Goal: Task Accomplishment & Management: Use online tool/utility

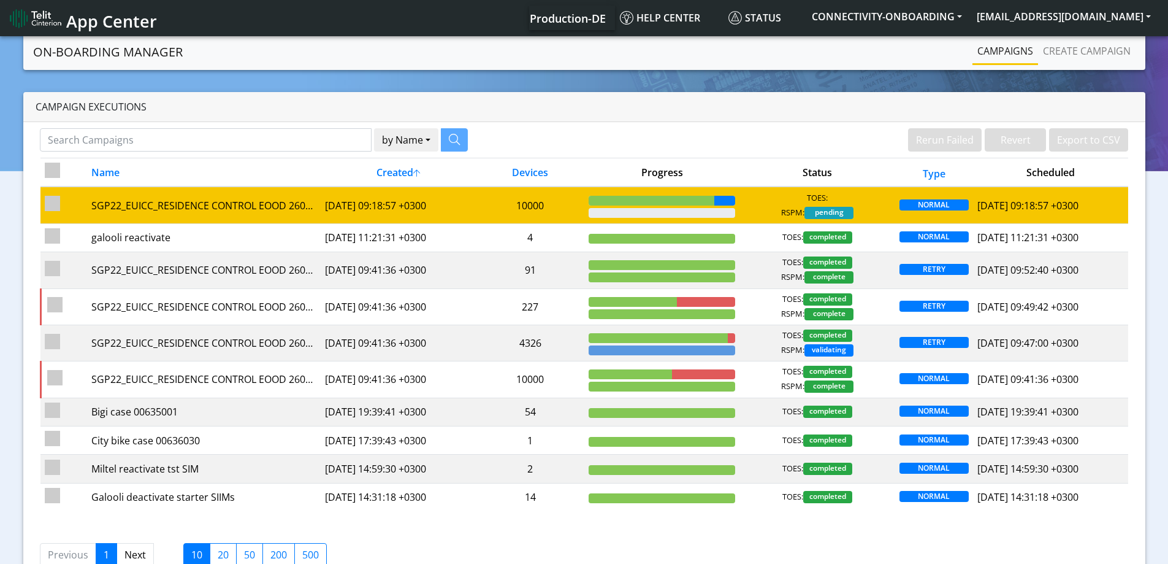
click at [768, 201] on div "TOES: RSPM: pending" at bounding box center [818, 205] width 147 height 27
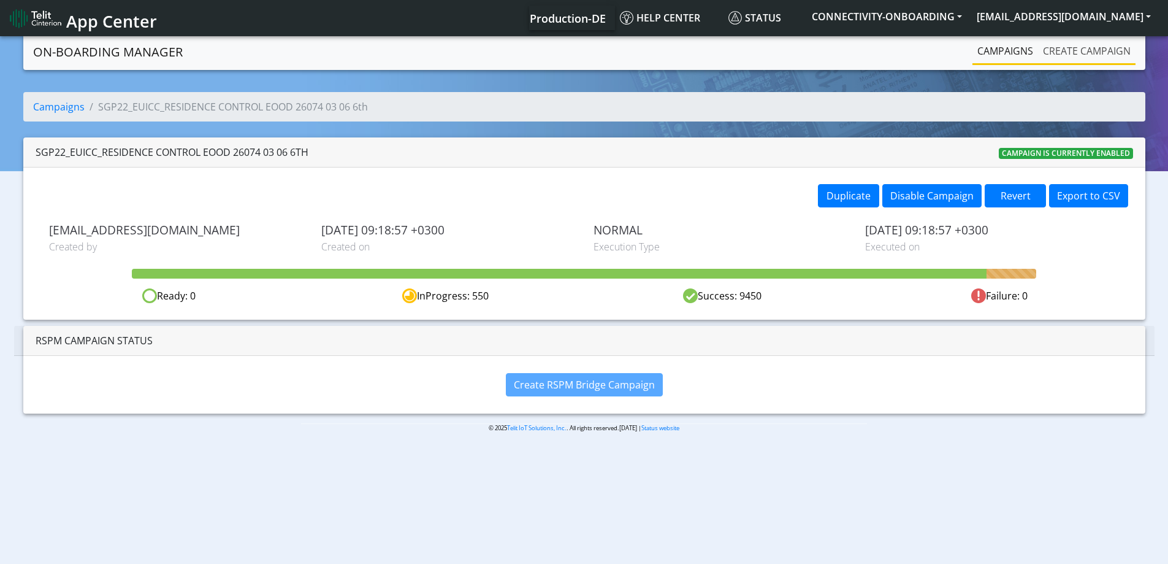
click at [1092, 56] on link "Create campaign" at bounding box center [1087, 51] width 98 height 25
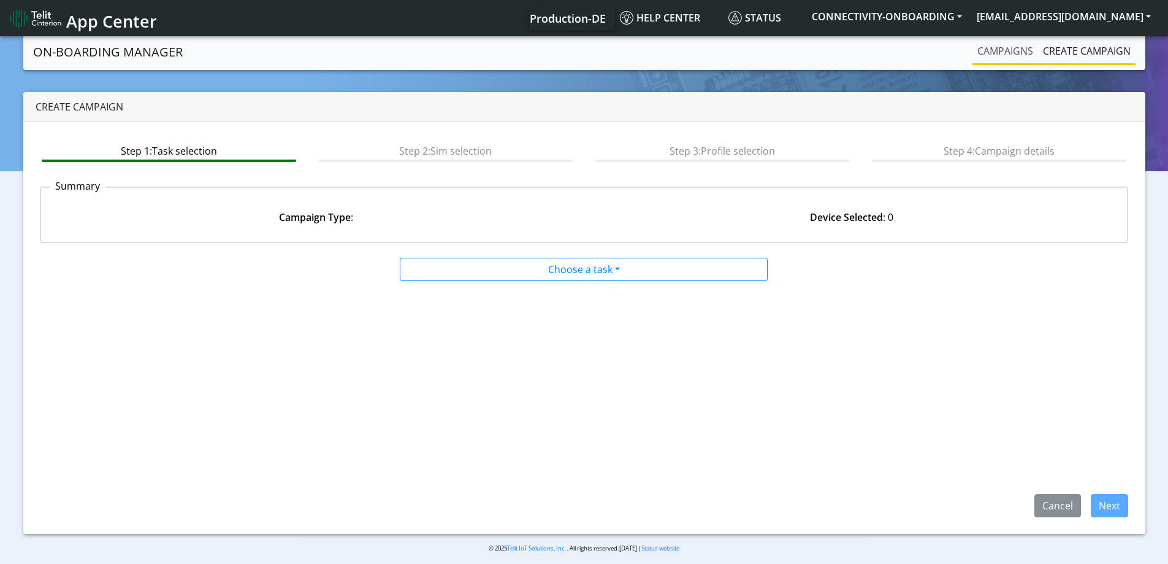
click at [1002, 43] on link "Campaigns" at bounding box center [1006, 51] width 66 height 25
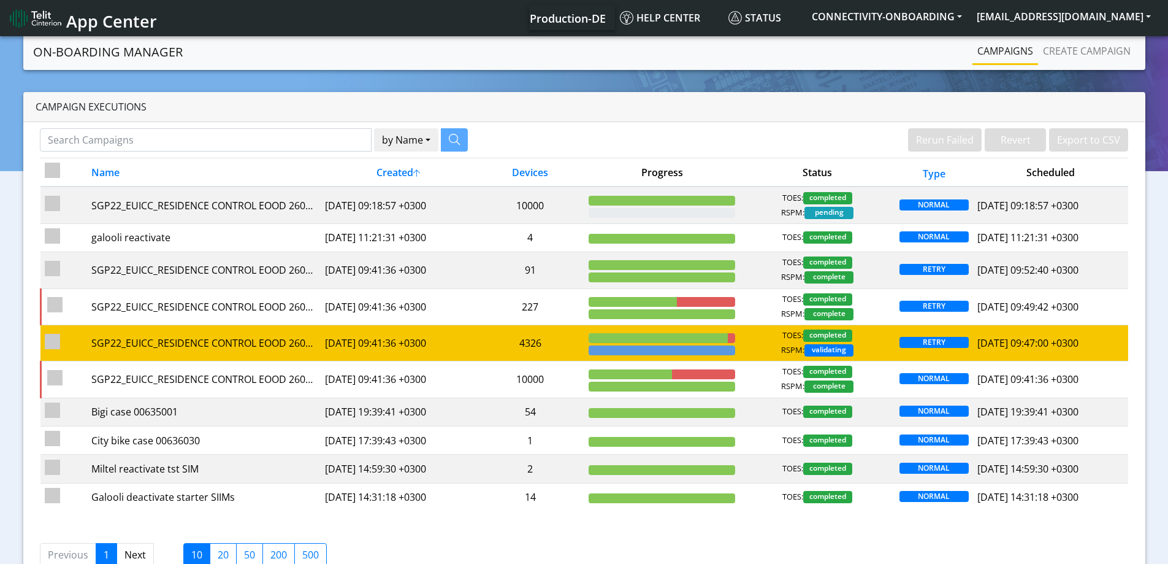
click at [538, 348] on td "4326" at bounding box center [530, 342] width 109 height 36
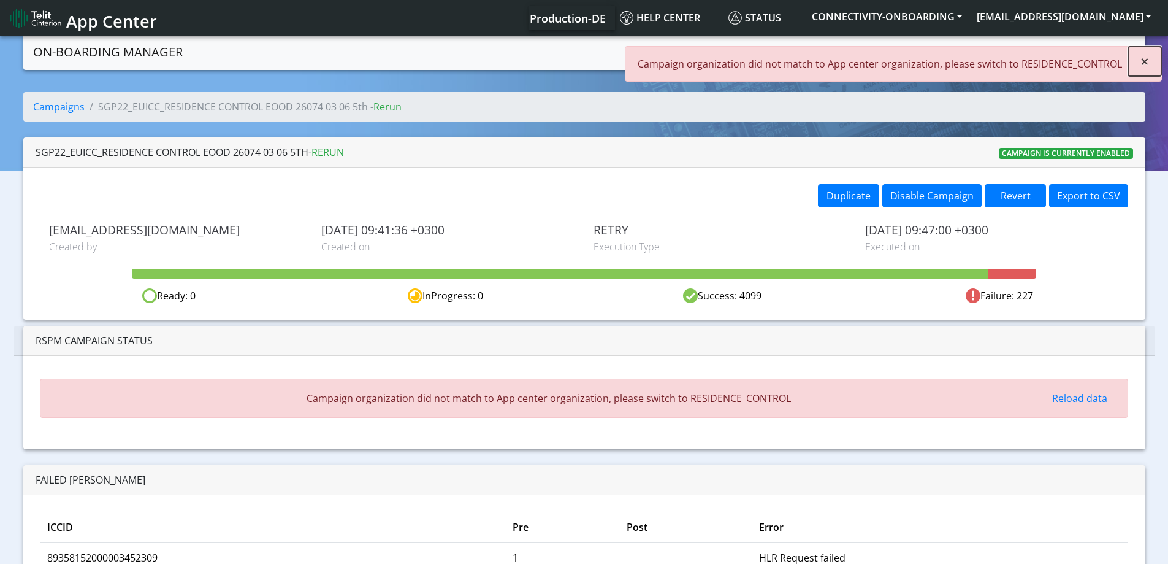
click at [1140, 59] on button "×" at bounding box center [1144, 61] width 33 height 29
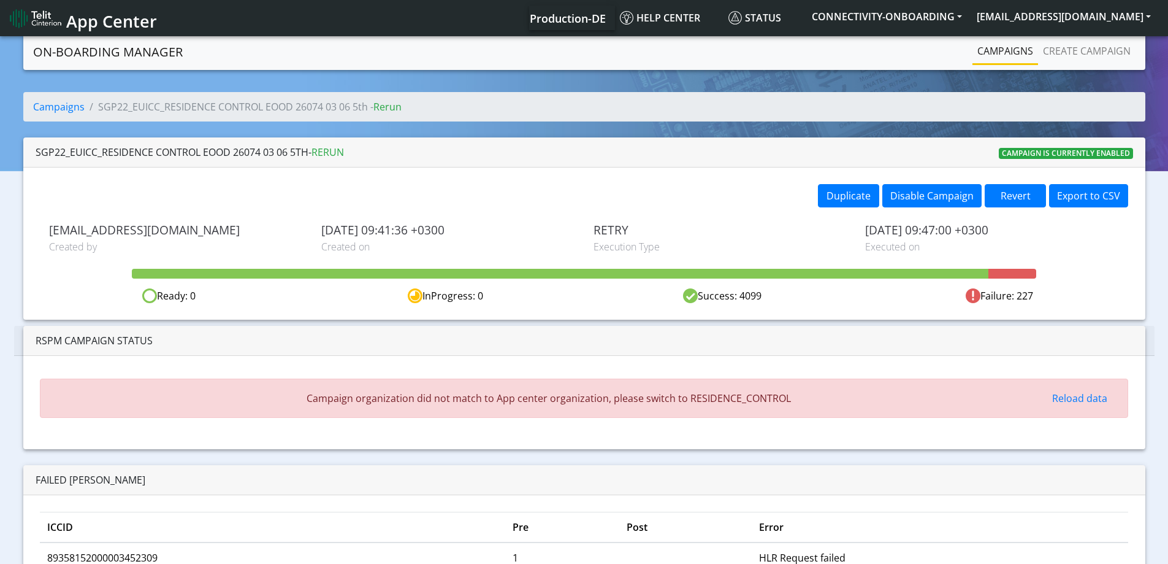
click at [984, 59] on link "Campaigns" at bounding box center [1006, 51] width 66 height 25
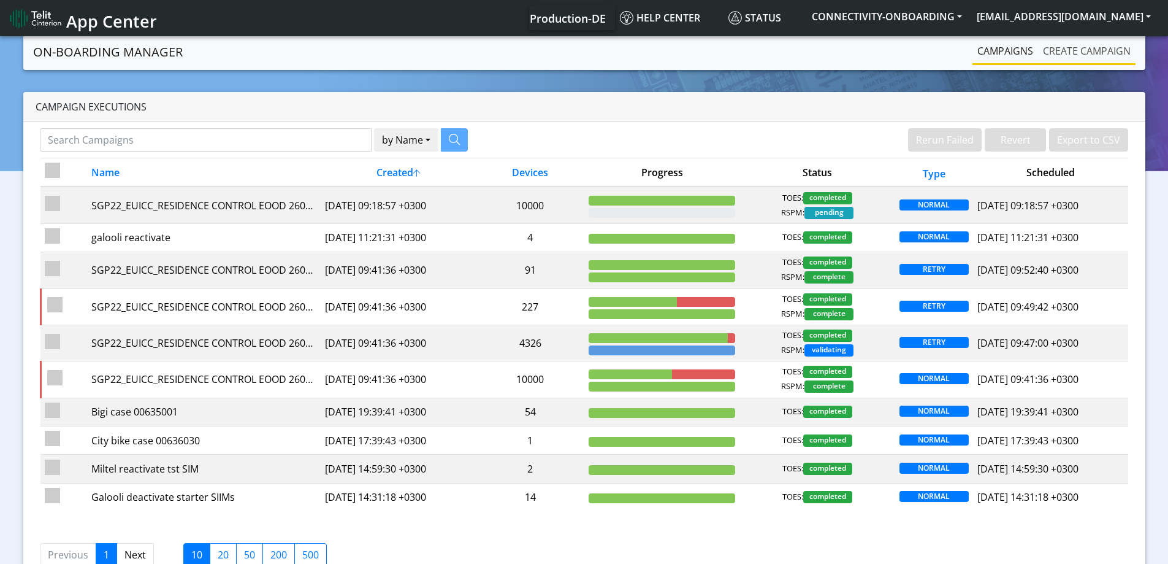
click at [1065, 55] on link "Create campaign" at bounding box center [1087, 51] width 98 height 25
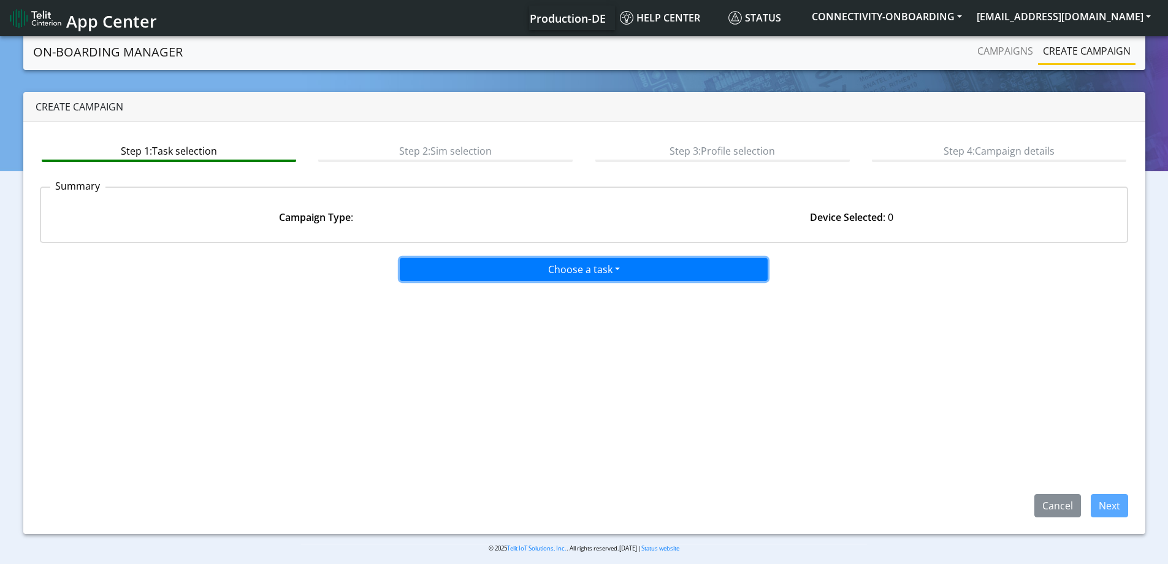
click at [624, 272] on button "Choose a task" at bounding box center [584, 269] width 368 height 23
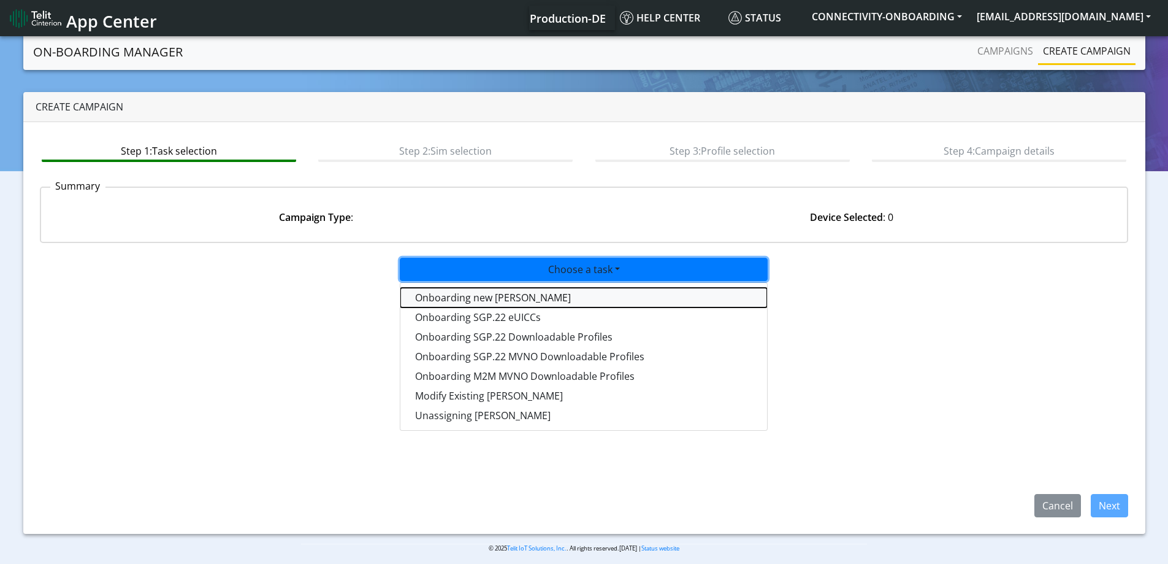
click at [509, 296] on tasktoes-dropdown "Onboarding new [PERSON_NAME]" at bounding box center [583, 298] width 367 height 20
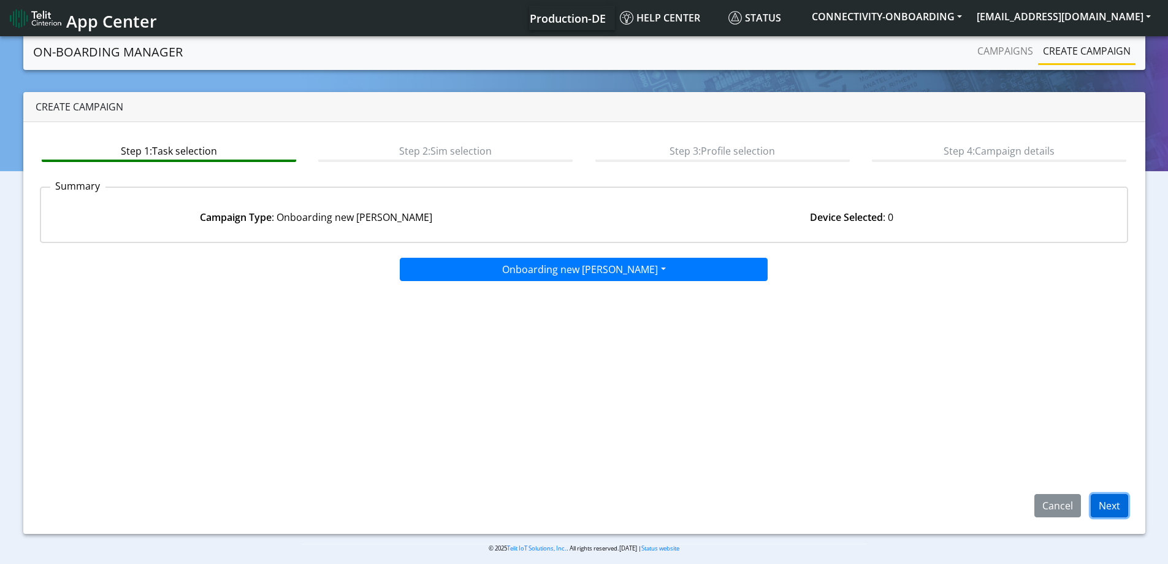
click at [1100, 505] on button "Next" at bounding box center [1109, 505] width 37 height 23
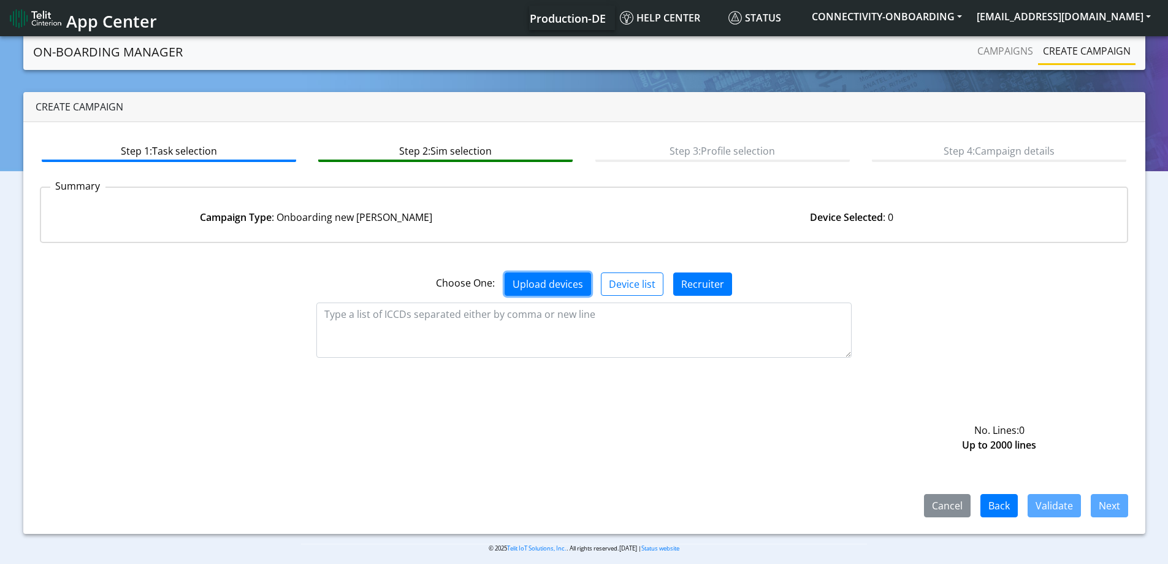
click at [562, 280] on button "Upload devices" at bounding box center [548, 283] width 86 height 23
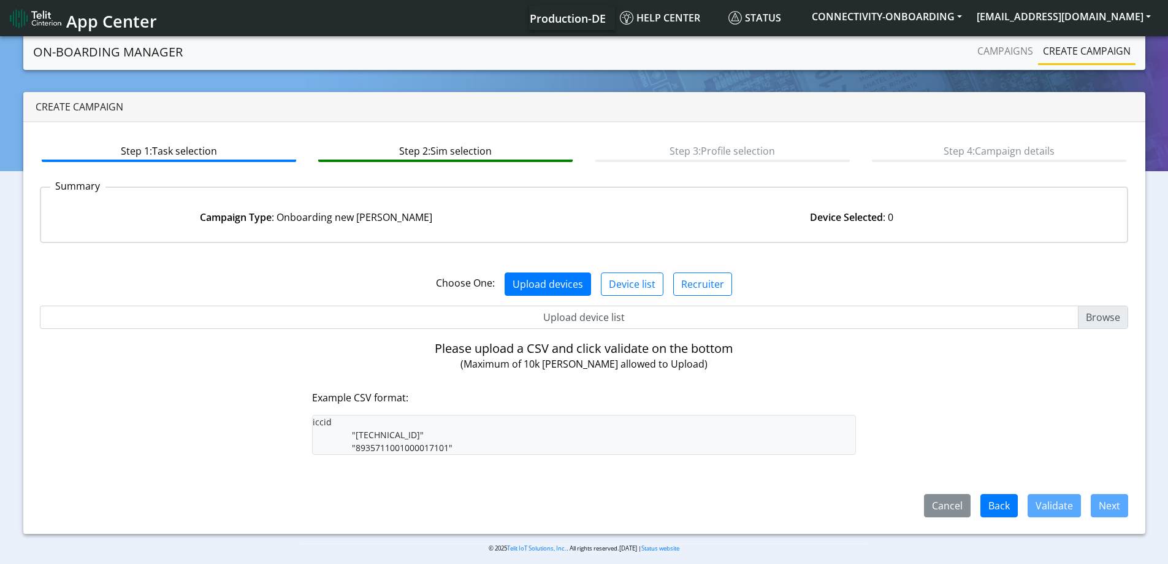
click at [561, 321] on input "Upload device list" at bounding box center [584, 316] width 1089 height 23
type input "C:\fakepath\onboarding CSV.csv"
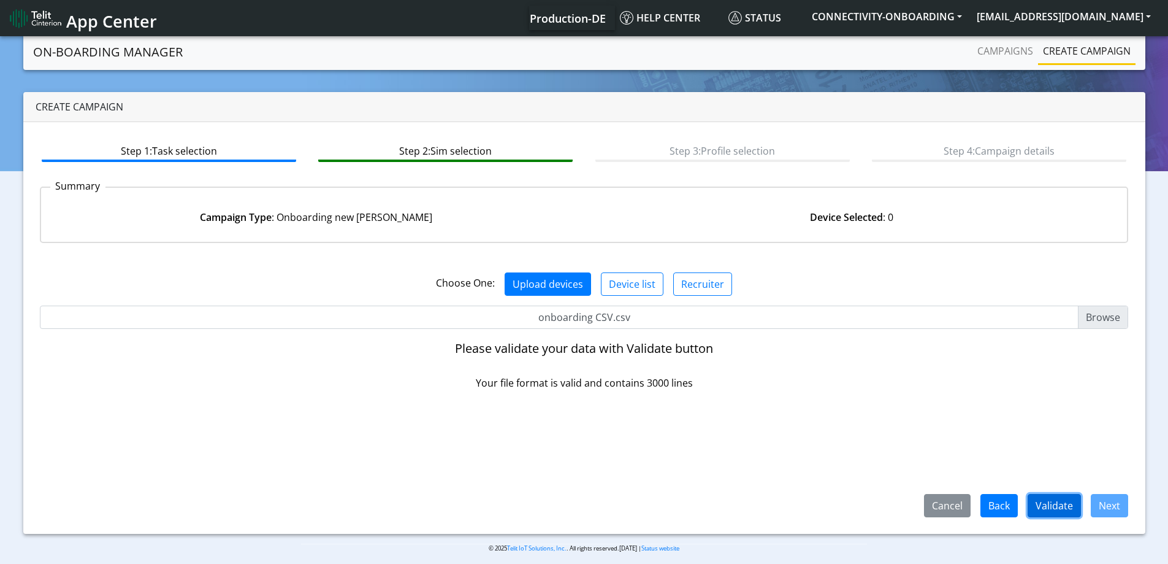
click at [1068, 513] on button "Validate" at bounding box center [1054, 505] width 53 height 23
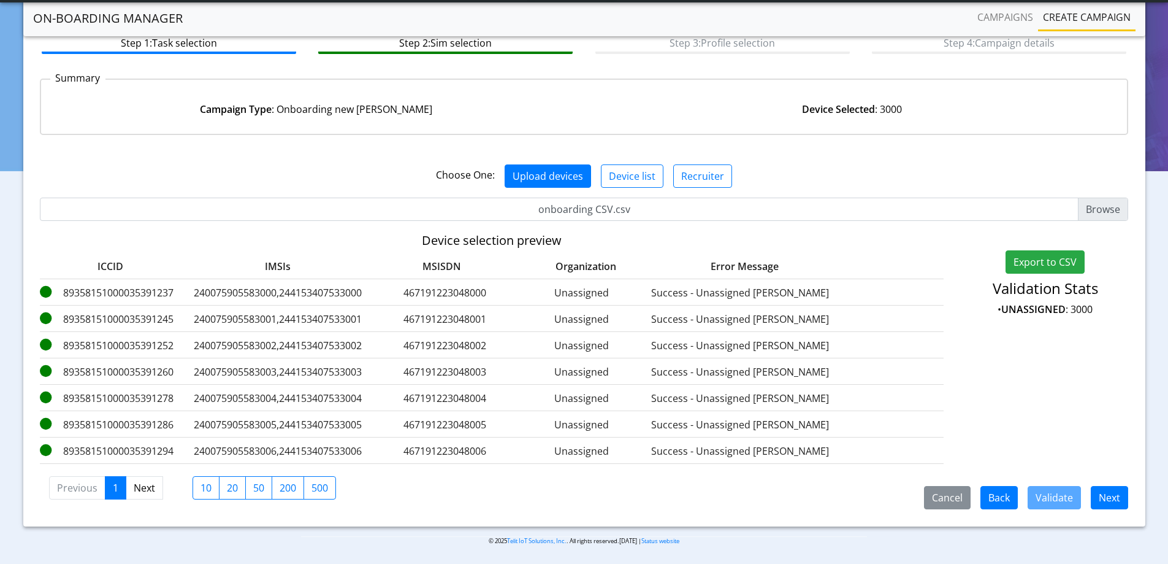
scroll to position [75, 0]
click at [1116, 494] on button "Next" at bounding box center [1109, 496] width 37 height 23
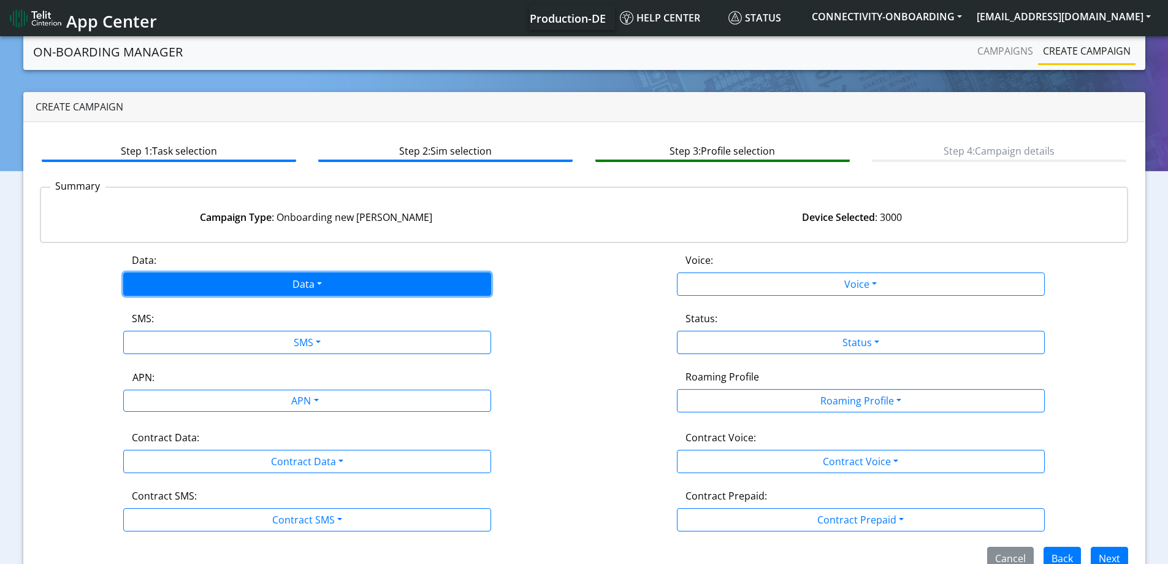
click at [291, 280] on button "Data" at bounding box center [307, 283] width 368 height 23
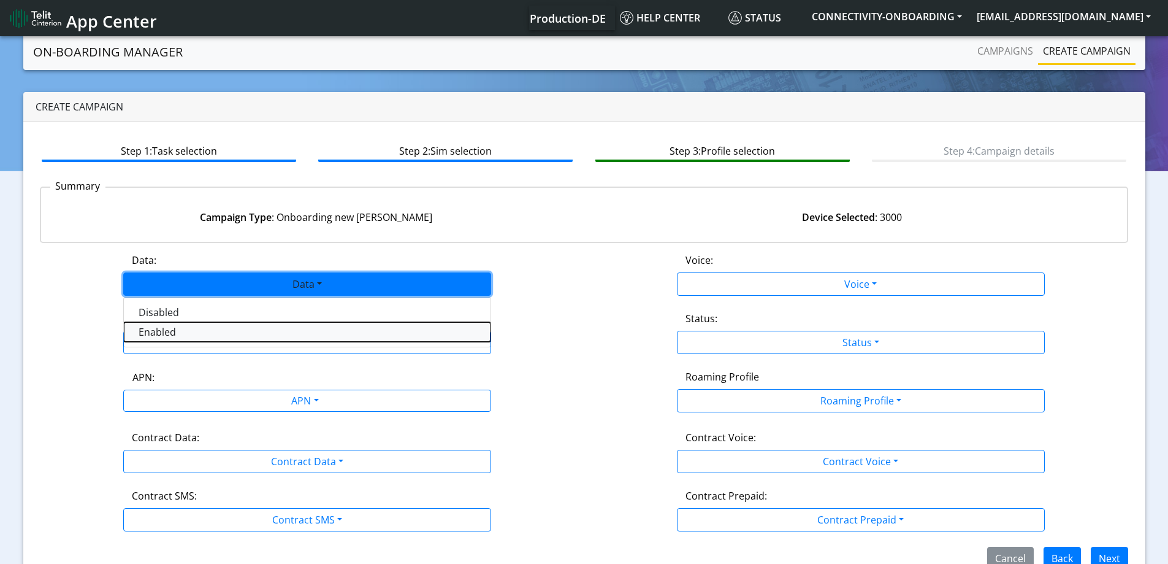
click at [174, 335] on button "Enabled" at bounding box center [307, 332] width 367 height 20
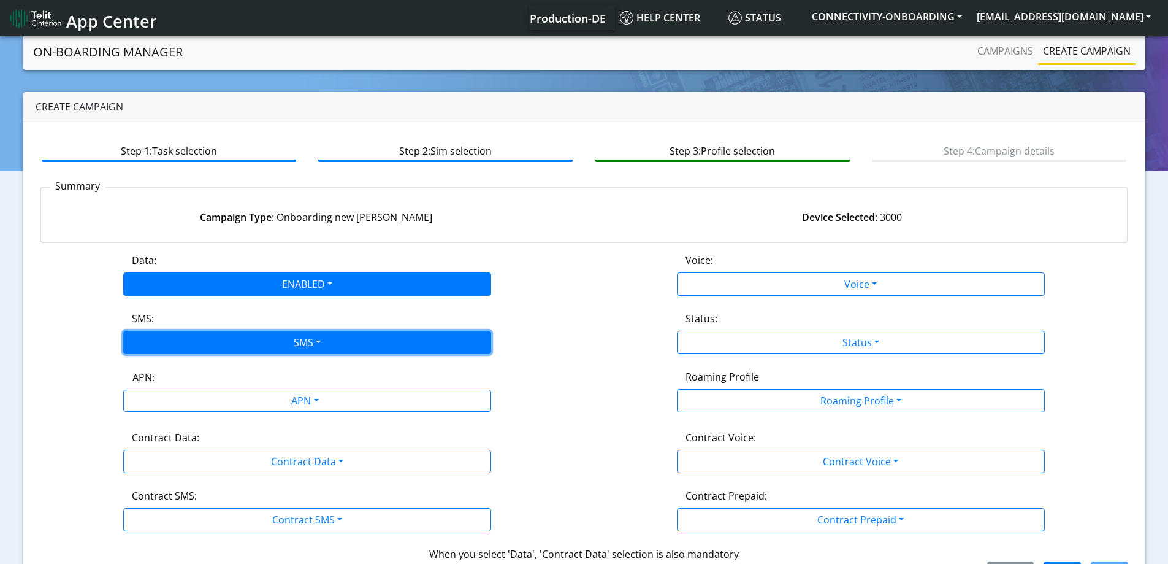
click at [174, 343] on button "SMS" at bounding box center [307, 342] width 368 height 23
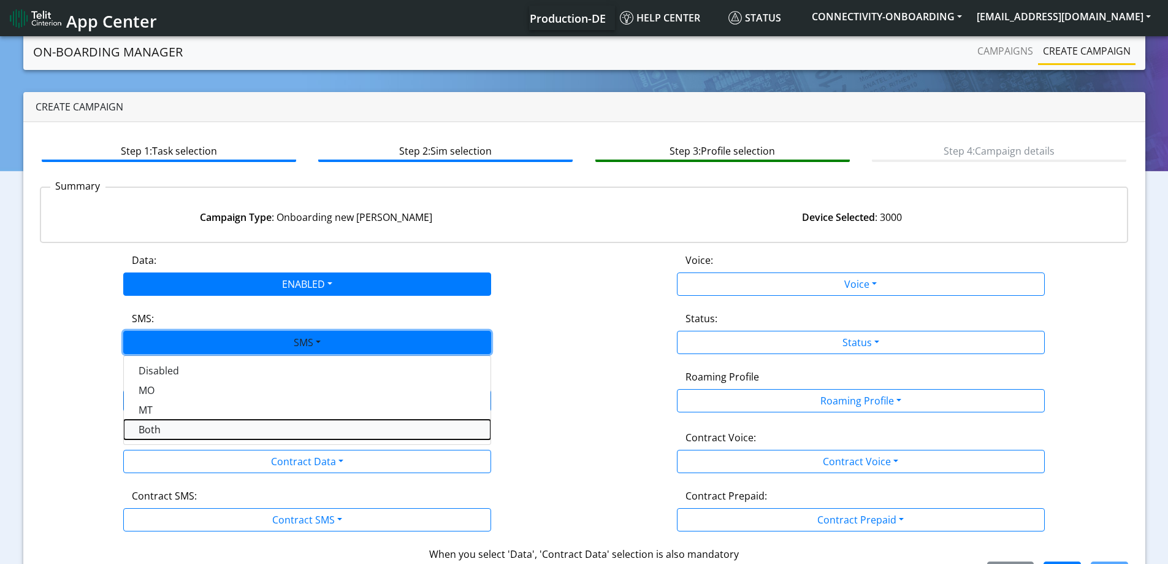
click at [161, 428] on button "Both" at bounding box center [307, 430] width 367 height 20
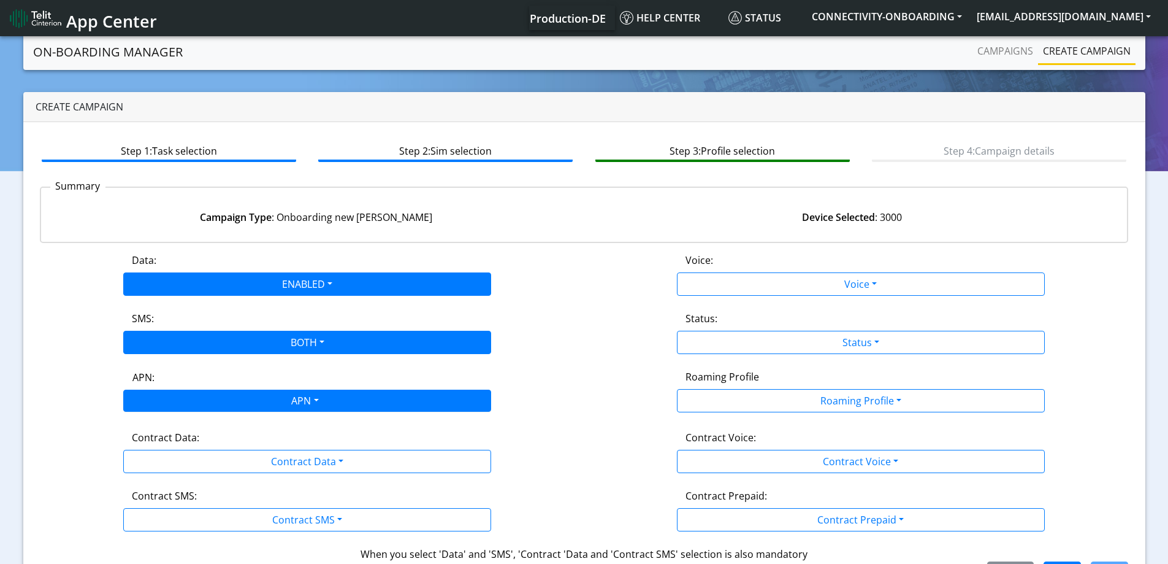
click at [182, 403] on div "APN" at bounding box center [304, 402] width 389 height 24
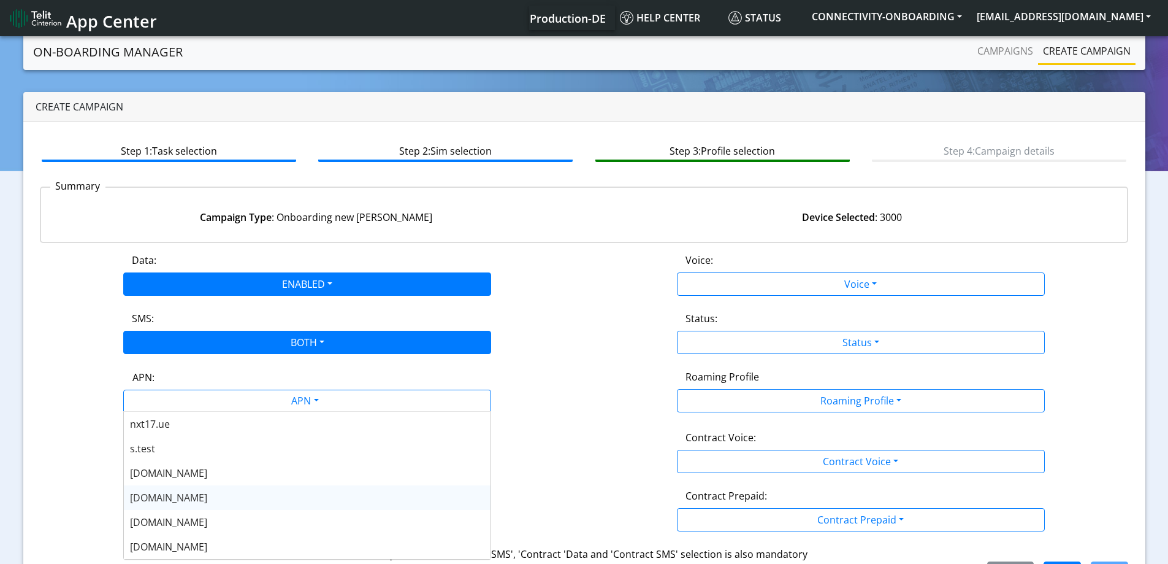
click at [160, 499] on span "nxt20.net" at bounding box center [168, 497] width 77 height 13
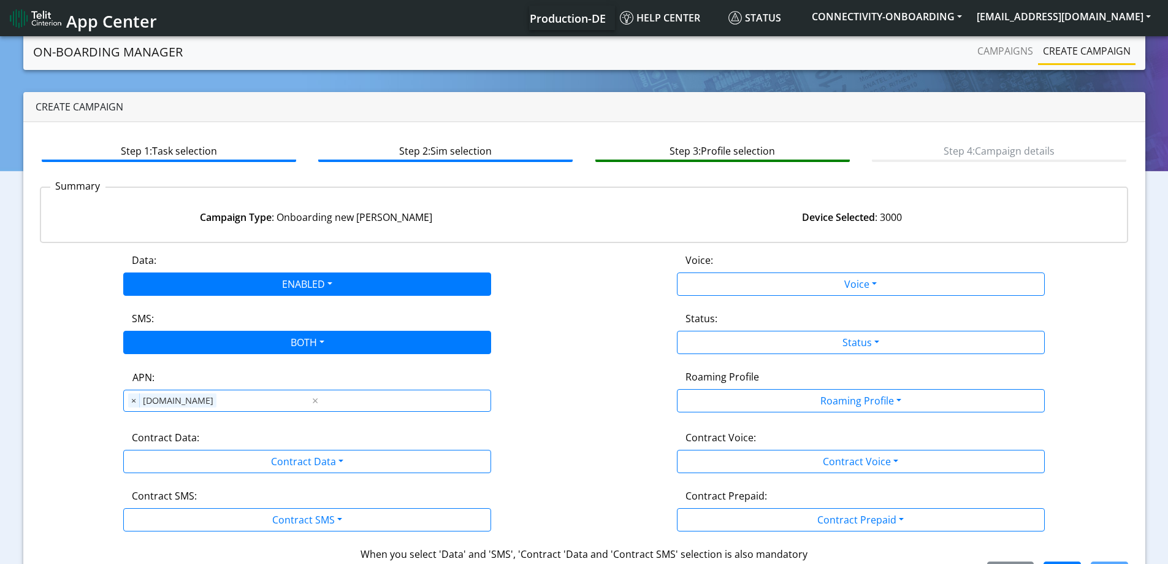
click at [173, 475] on div "Data: ENABLED Disabled Enabled Voice: Voice Disabled Enabled SMS: BOTH Disabled…" at bounding box center [584, 419] width 1089 height 332
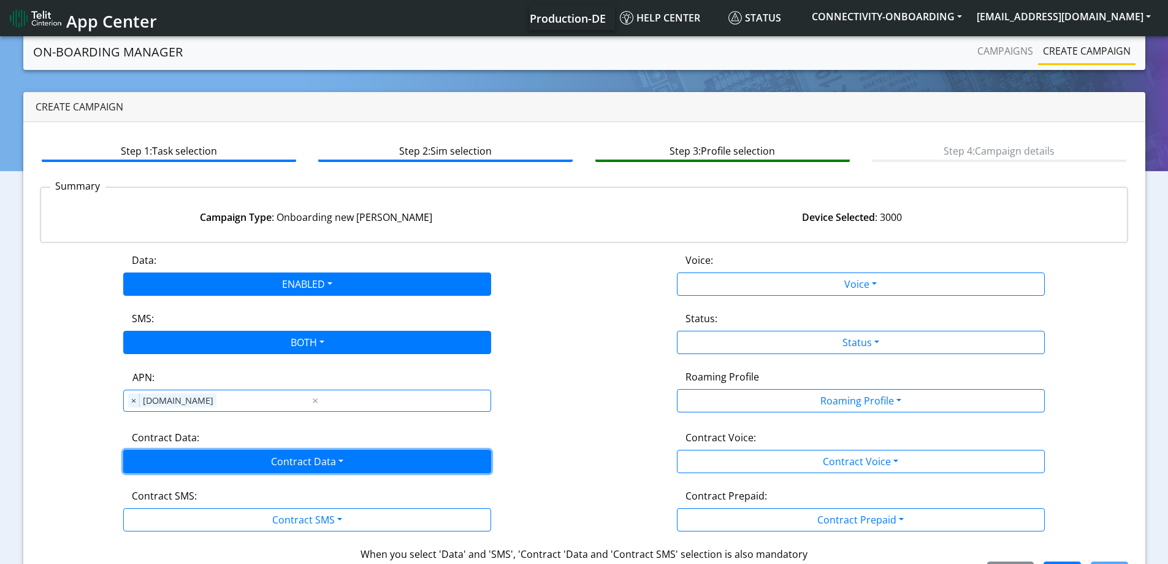
click at [174, 458] on button "Contract Data" at bounding box center [307, 461] width 368 height 23
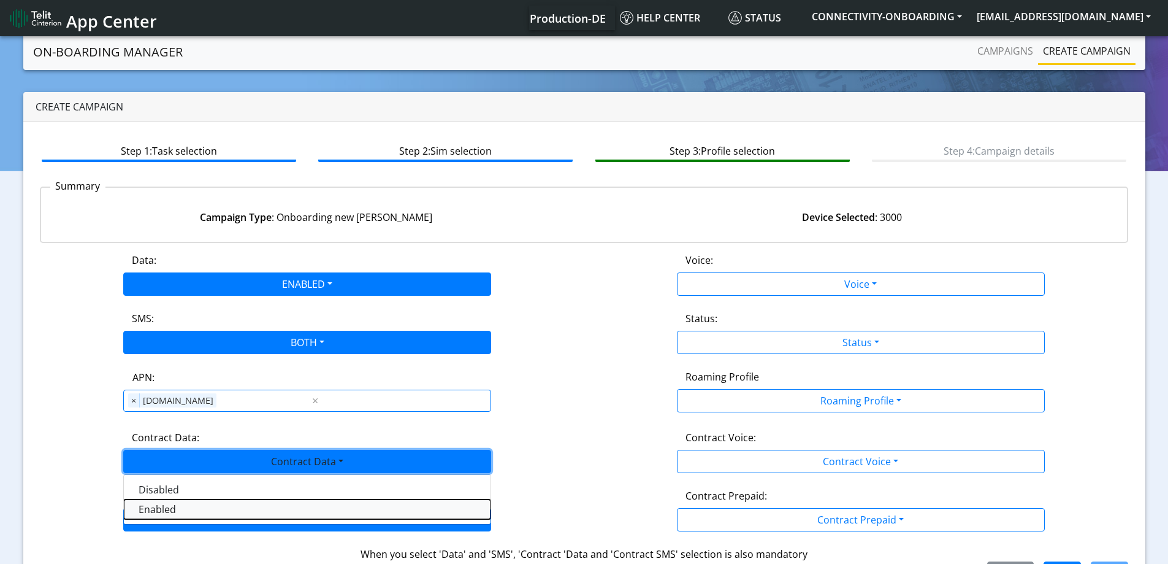
click at [144, 517] on Dataenabled-dropdown "Enabled" at bounding box center [307, 509] width 367 height 20
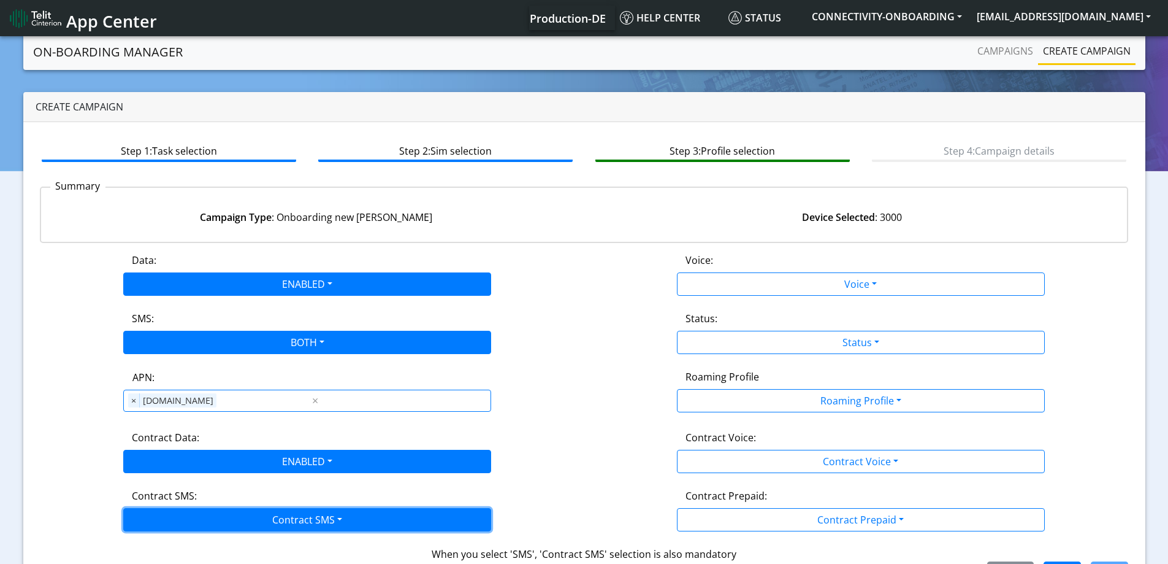
click at [147, 521] on button "Contract SMS" at bounding box center [307, 519] width 368 height 23
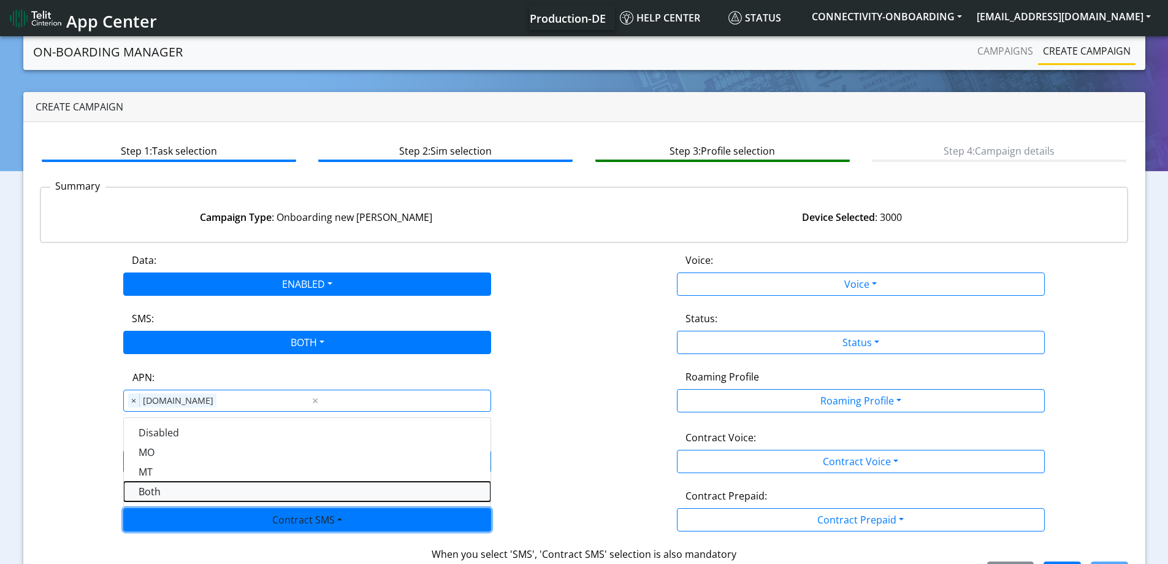
click at [157, 489] on SMSboth-dropdown "Both" at bounding box center [307, 491] width 367 height 20
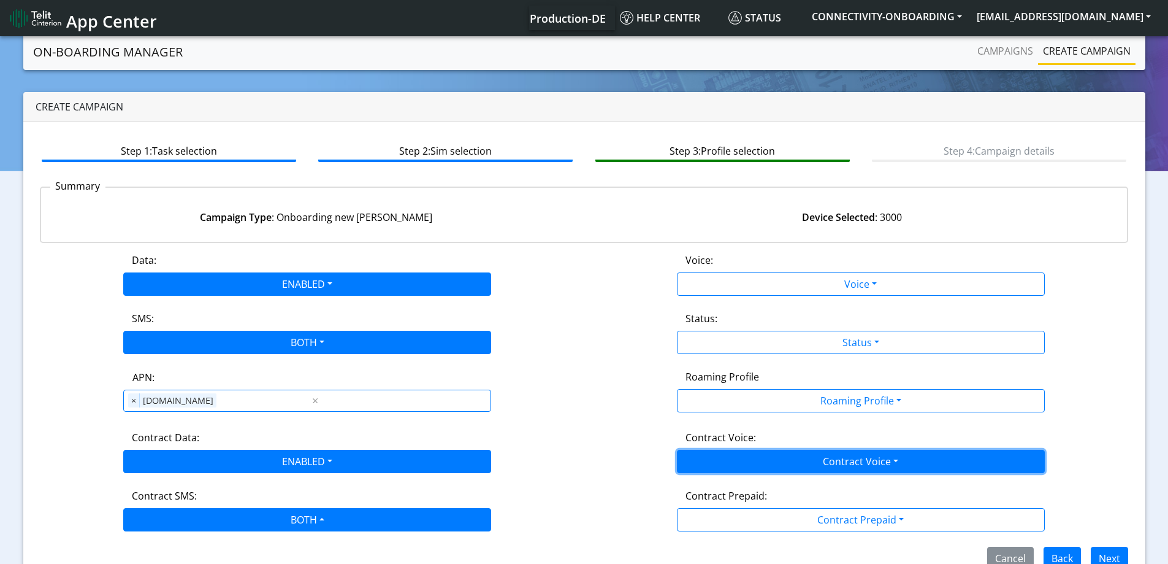
click at [784, 458] on button "Contract Voice" at bounding box center [861, 461] width 368 height 23
click at [740, 478] on div "Disabled Enabled" at bounding box center [861, 499] width 368 height 50
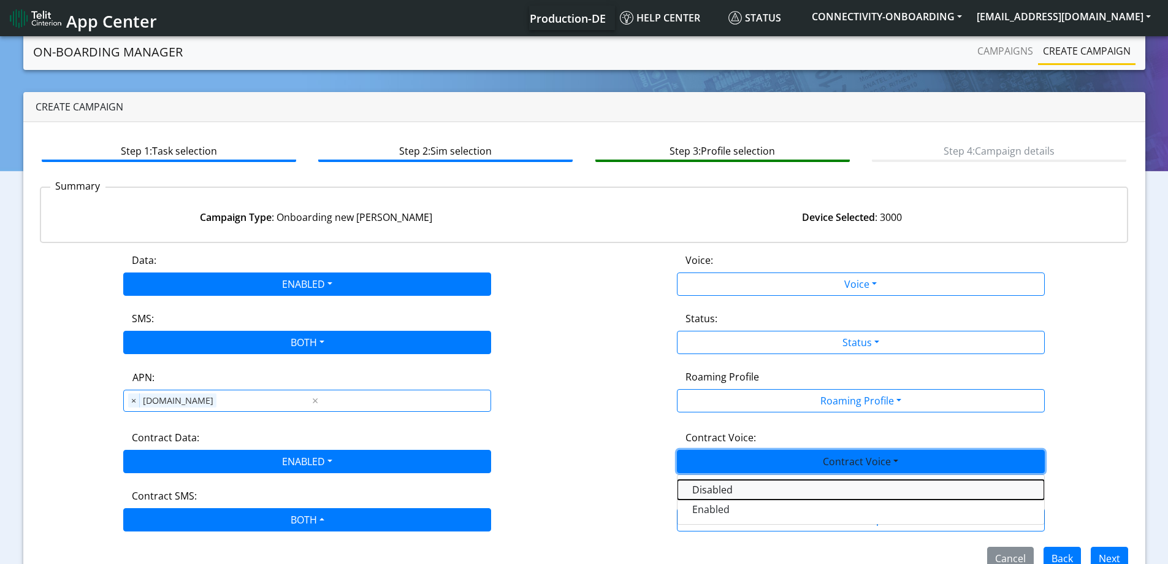
click at [733, 493] on Voicedisabled-dropdown "Disabled" at bounding box center [861, 490] width 367 height 20
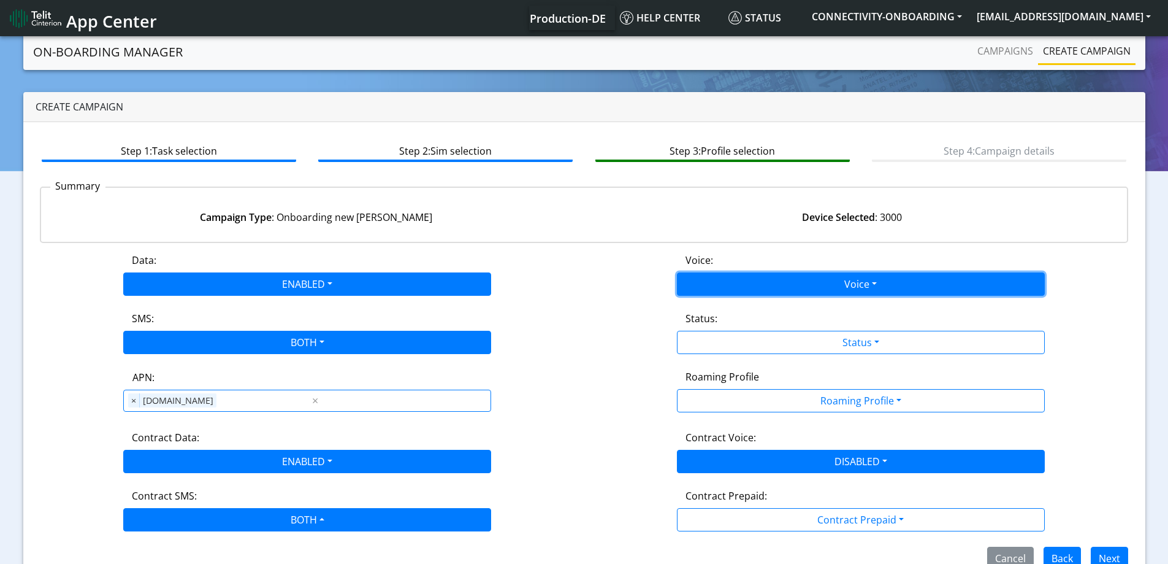
click at [710, 286] on button "Voice" at bounding box center [861, 283] width 368 height 23
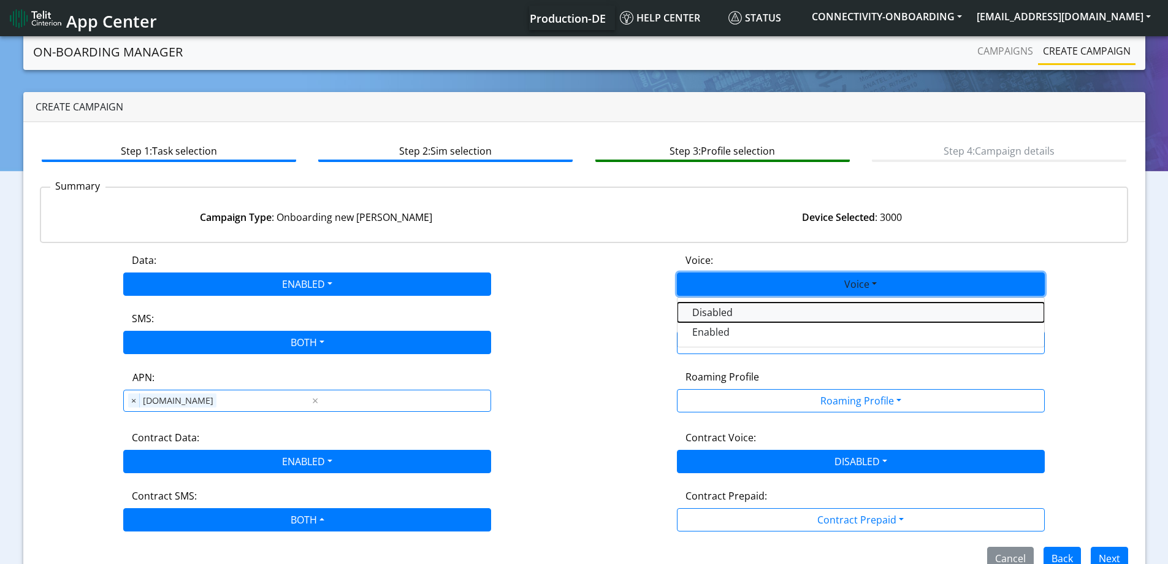
click at [716, 313] on button "Disabled" at bounding box center [861, 312] width 367 height 20
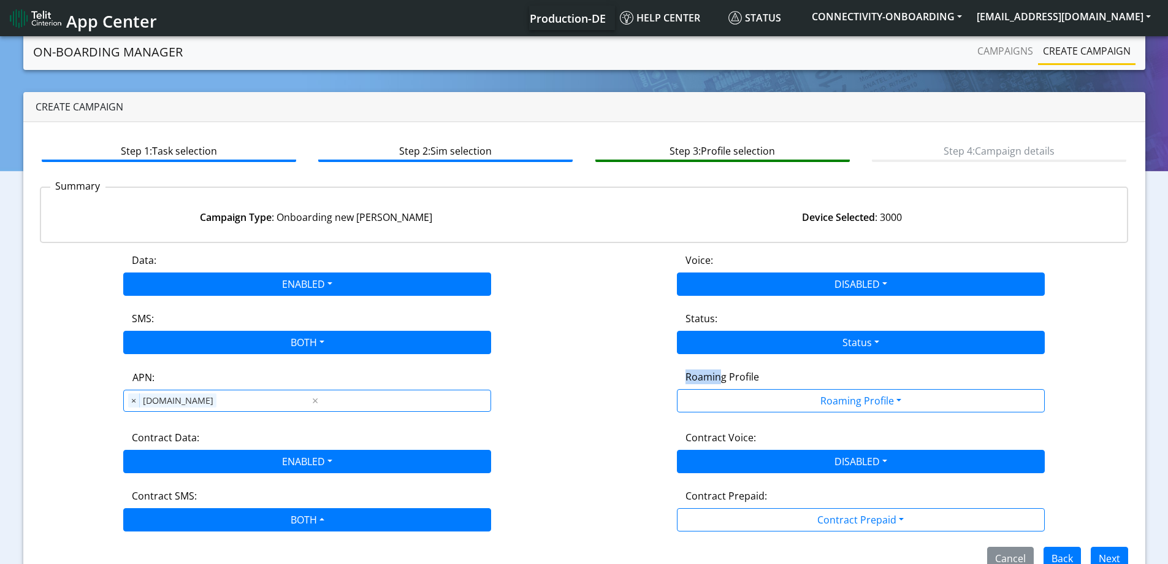
drag, startPoint x: 722, startPoint y: 369, endPoint x: 727, endPoint y: 346, distance: 23.8
click at [722, 363] on div "Data: ENABLED Disabled Enabled Voice: DISABLED Disabled Enabled SMS: BOTH Disab…" at bounding box center [584, 411] width 1089 height 317
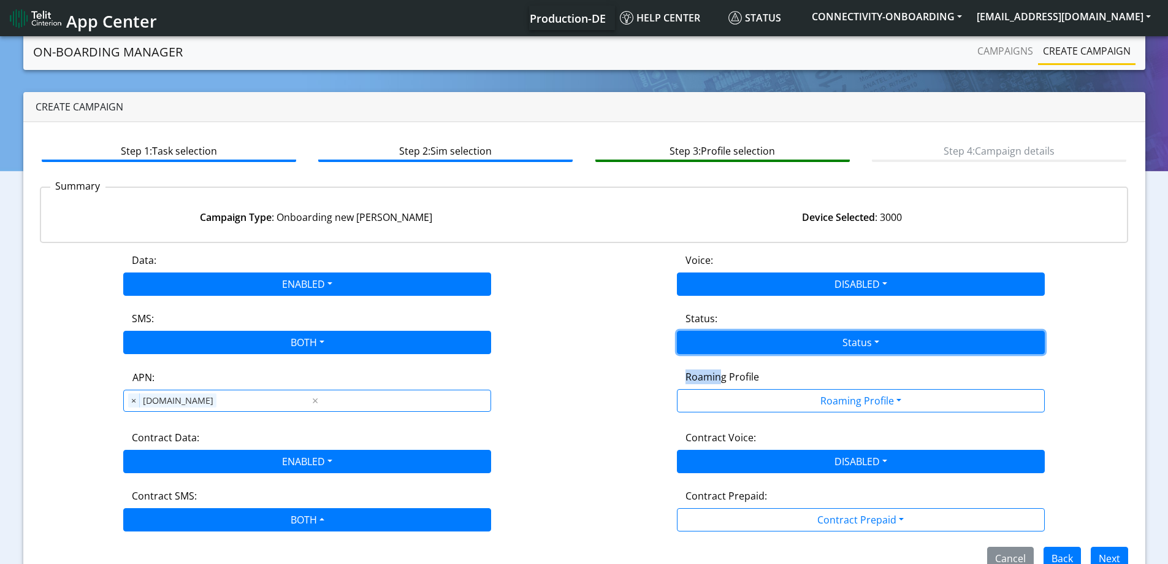
click at [727, 346] on button "Status" at bounding box center [861, 342] width 368 height 23
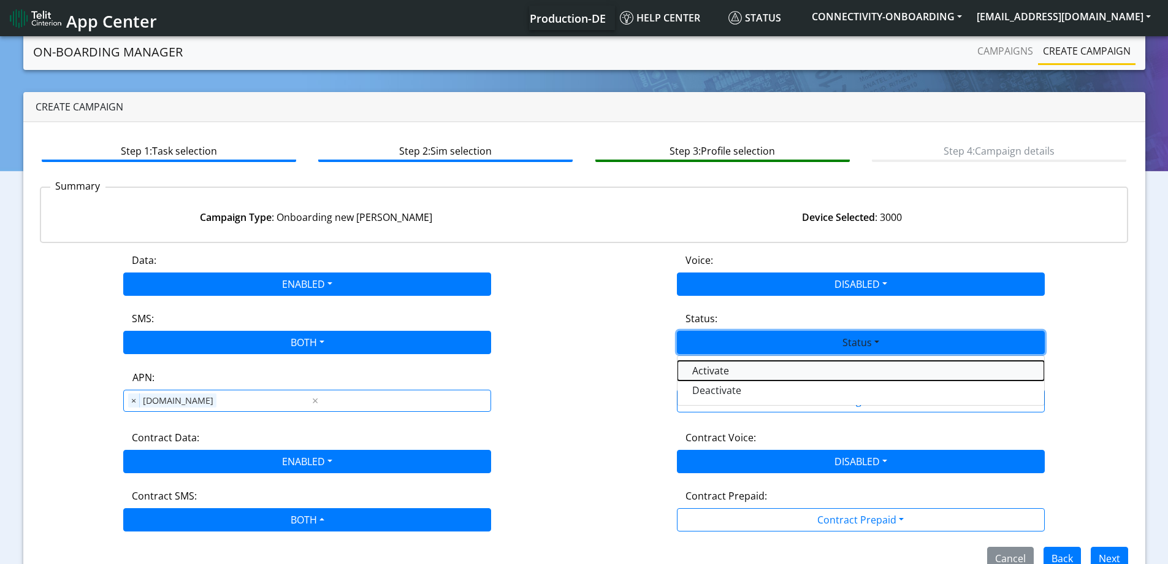
drag, startPoint x: 705, startPoint y: 372, endPoint x: 727, endPoint y: 418, distance: 50.2
click at [705, 374] on button "Activate" at bounding box center [861, 371] width 367 height 20
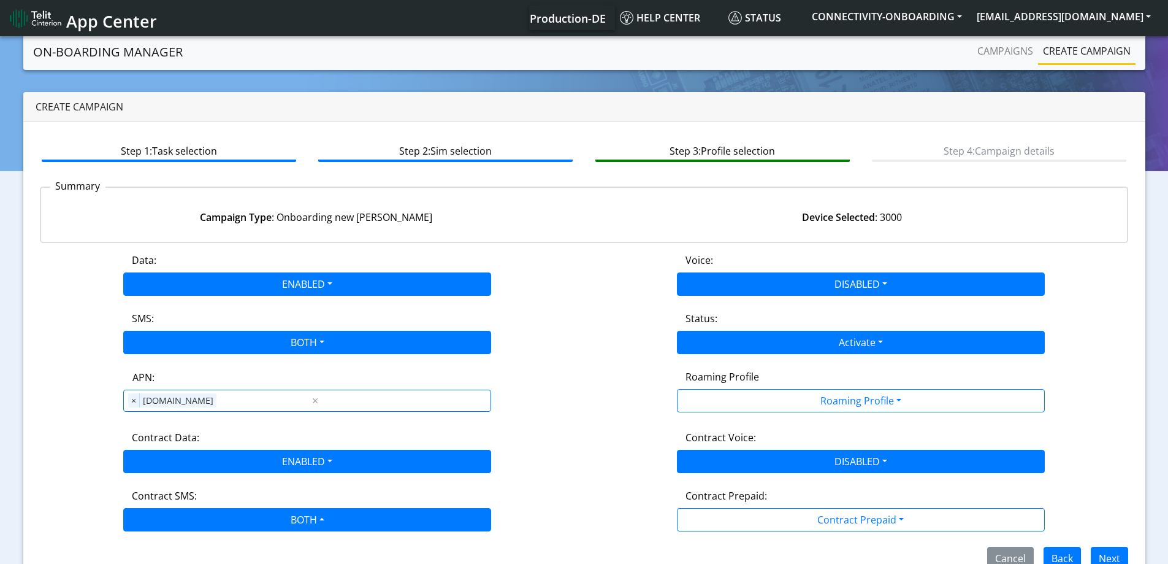
click at [727, 420] on div "Data: ENABLED Disabled Enabled Voice: DISABLED Disabled Enabled SMS: BOTH Disab…" at bounding box center [584, 411] width 1089 height 317
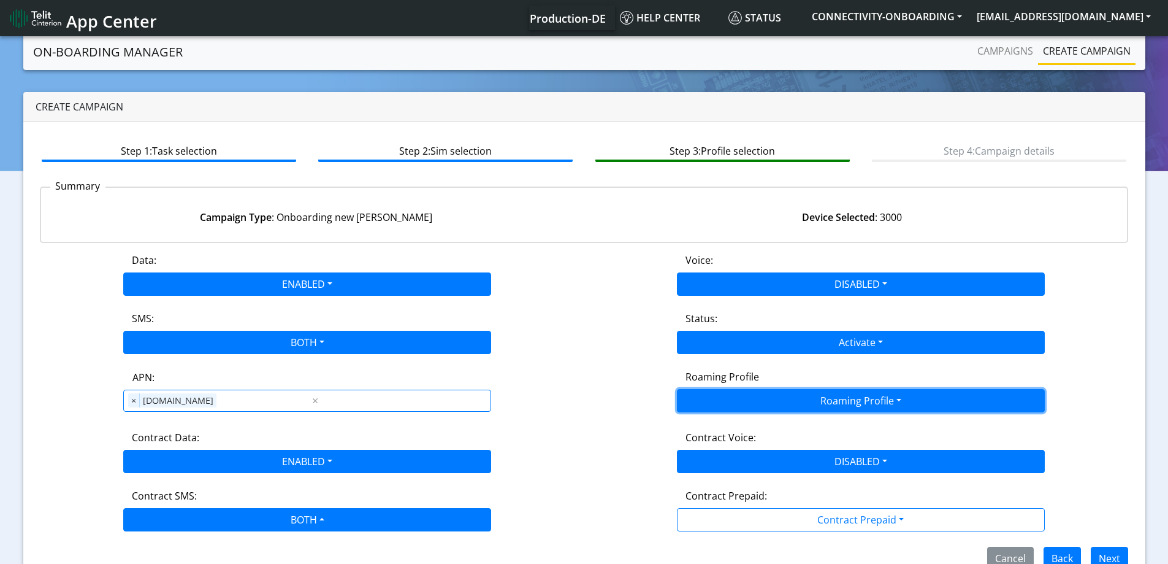
click at [728, 398] on button "Roaming Profile" at bounding box center [861, 400] width 368 height 23
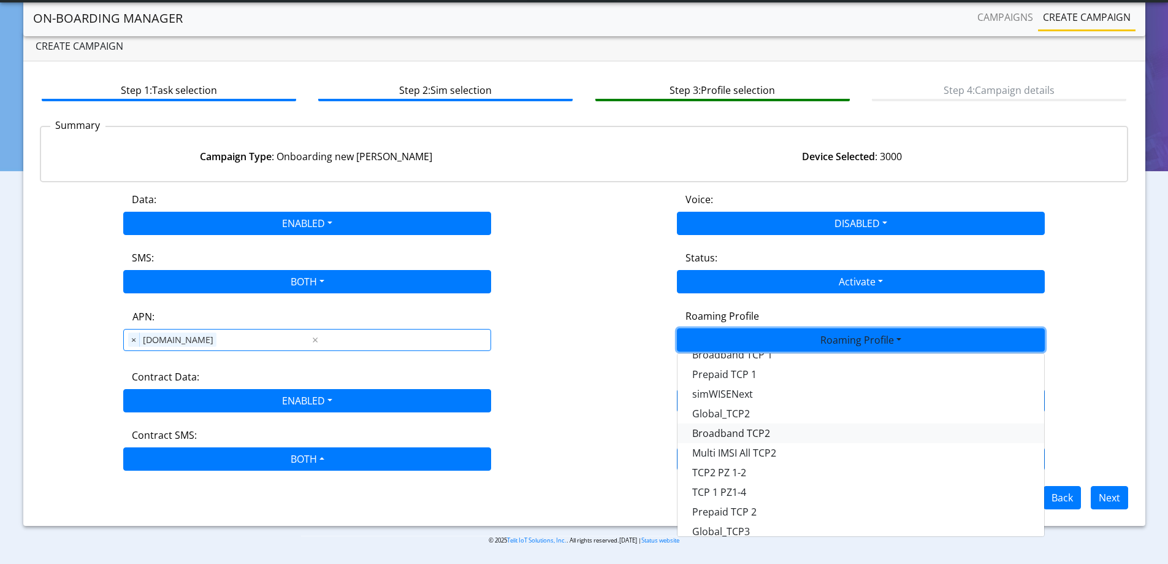
scroll to position [38, 0]
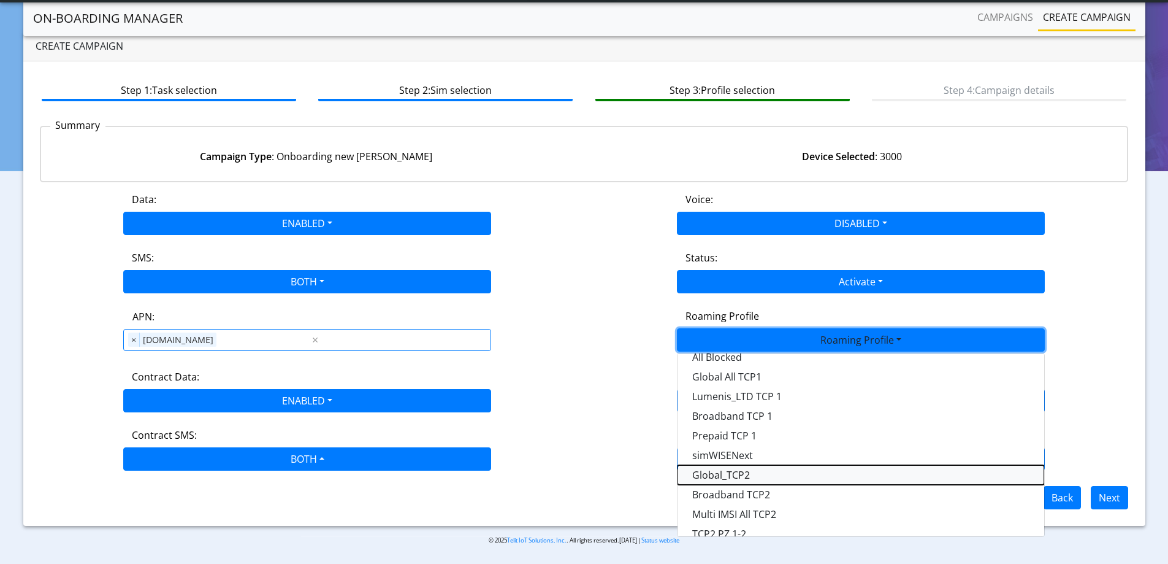
click at [768, 467] on Profile-dropdown "Global_TCP2" at bounding box center [861, 475] width 367 height 20
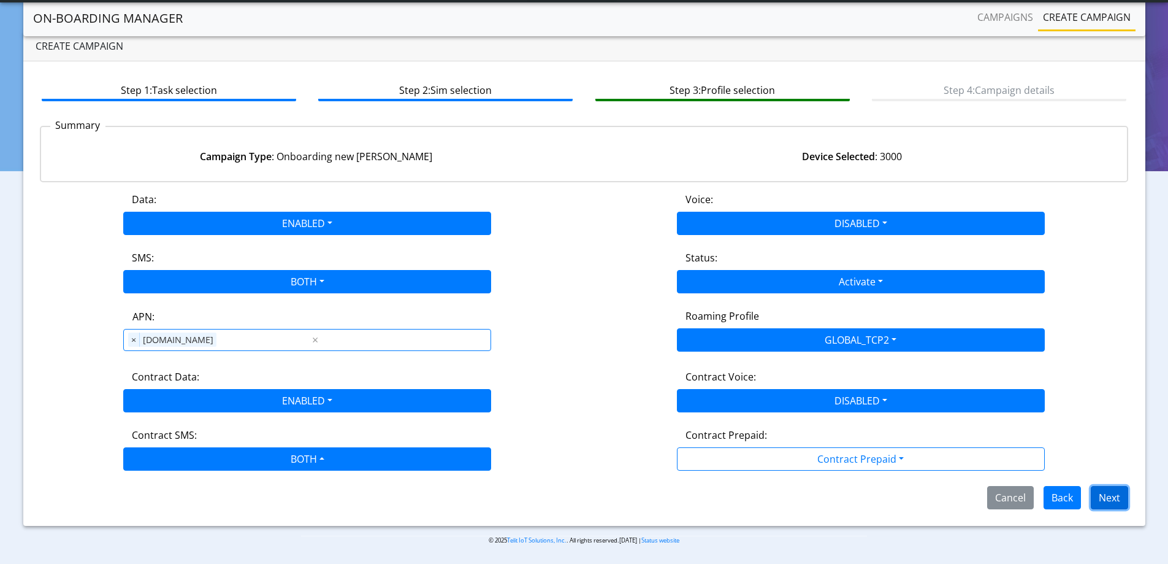
click at [1105, 494] on button "Next" at bounding box center [1109, 497] width 37 height 23
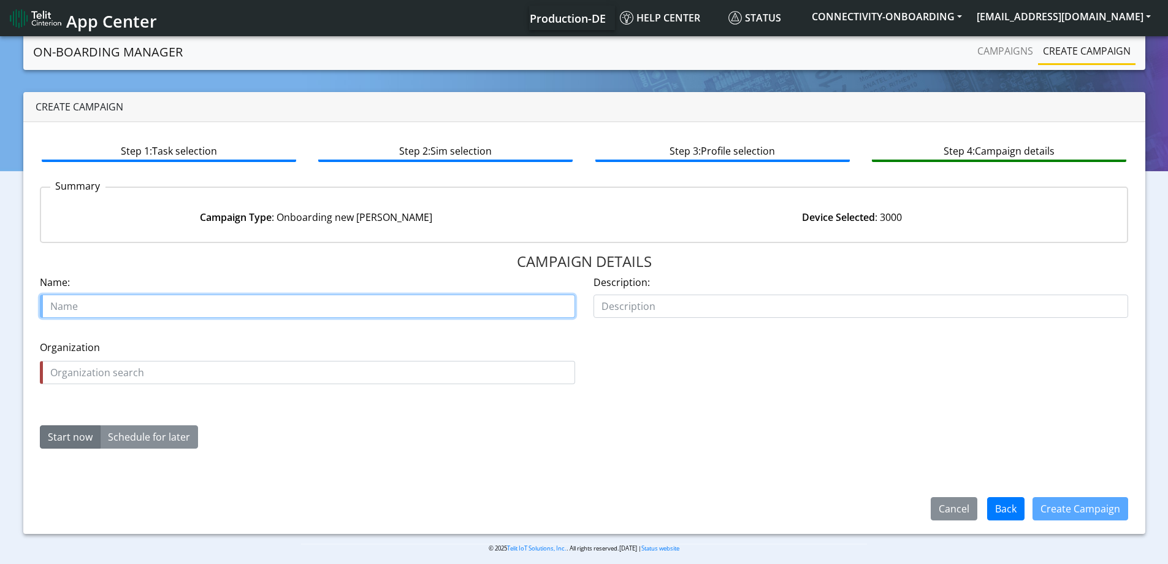
paste input "Vynd BV"
paste input "26941-01"
type input "Vynd BV 26941-01"
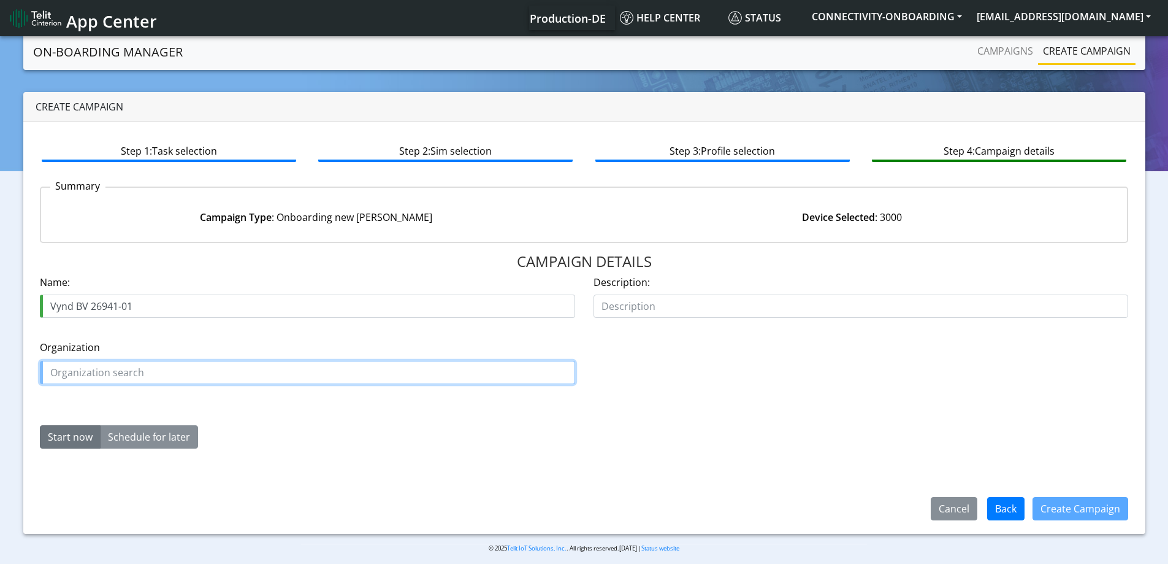
click at [386, 374] on input "text" at bounding box center [307, 372] width 535 height 23
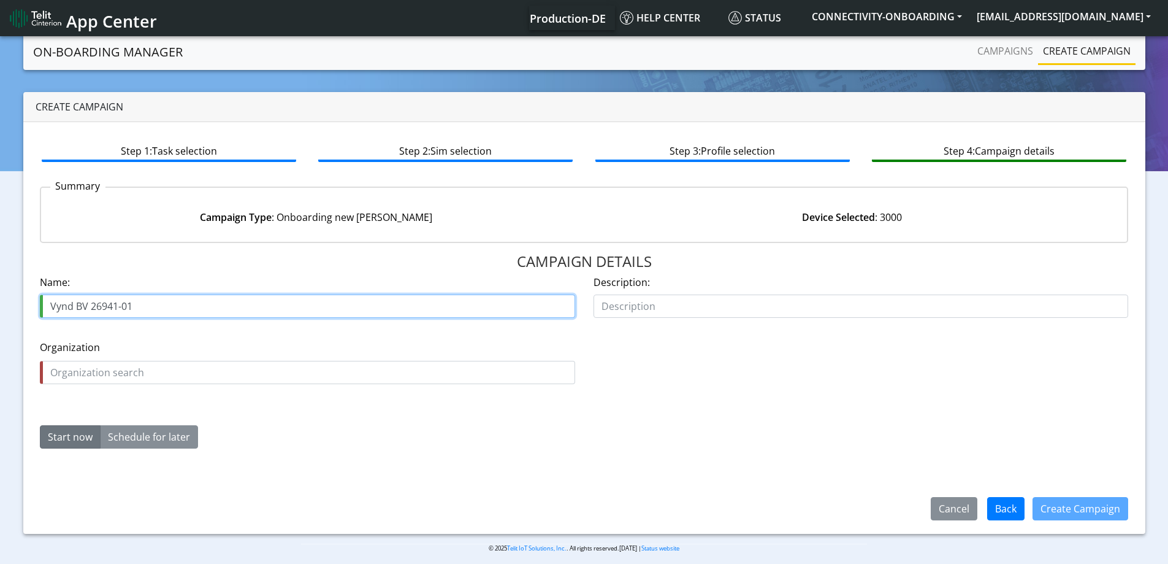
click at [67, 308] on input "Vynd BV 26941-01" at bounding box center [307, 305] width 535 height 23
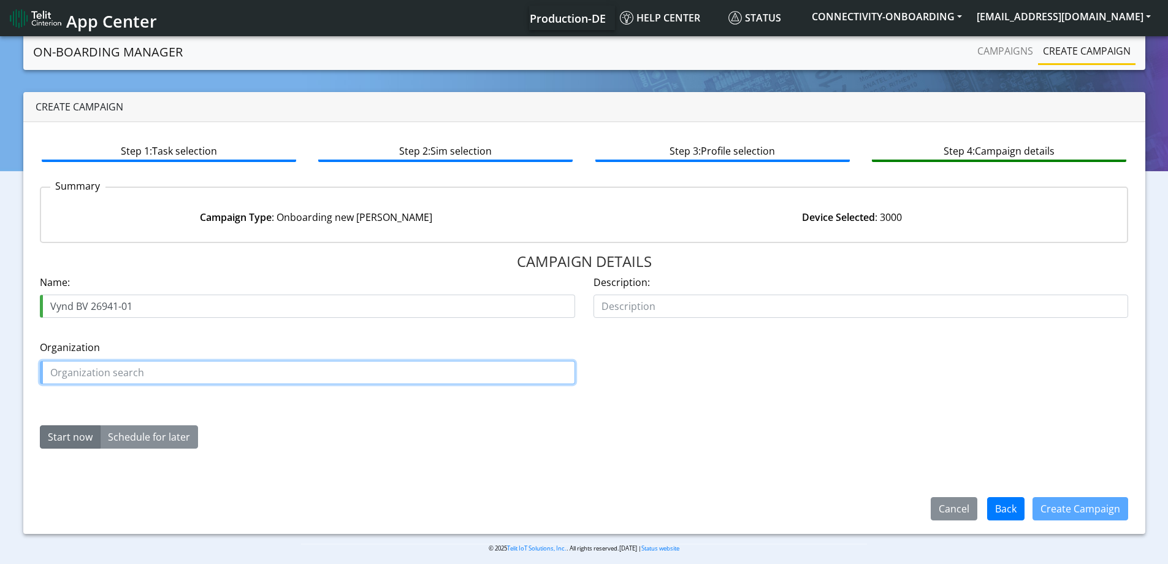
click at [101, 374] on input "text" at bounding box center [307, 372] width 535 height 23
paste input "Vynd"
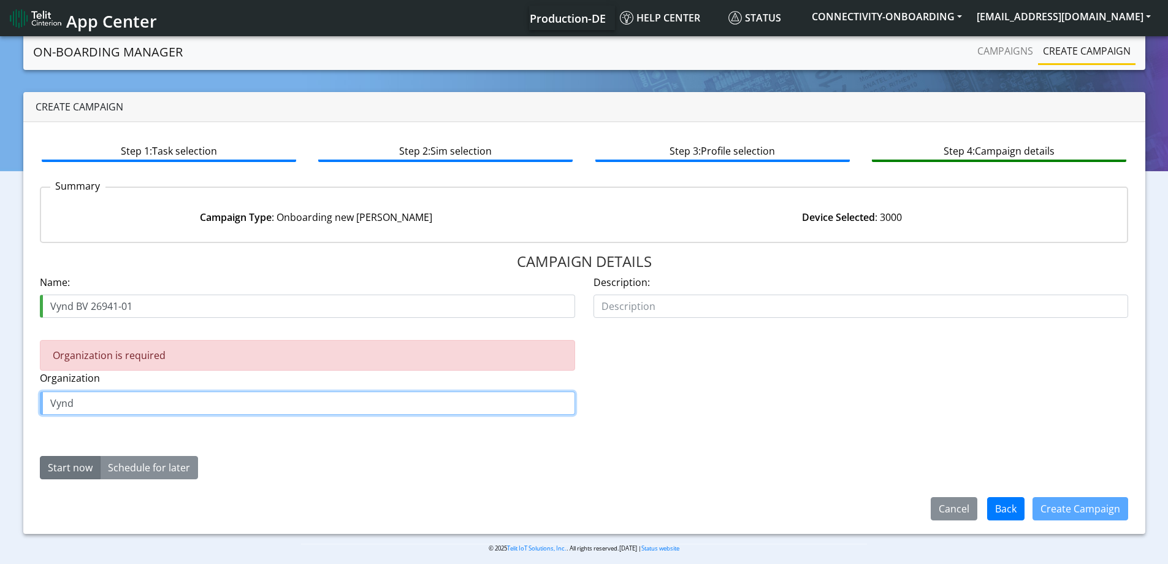
click at [178, 413] on input "Vynd" at bounding box center [307, 402] width 535 height 23
click at [112, 435] on button "VYN D" at bounding box center [88, 431] width 97 height 20
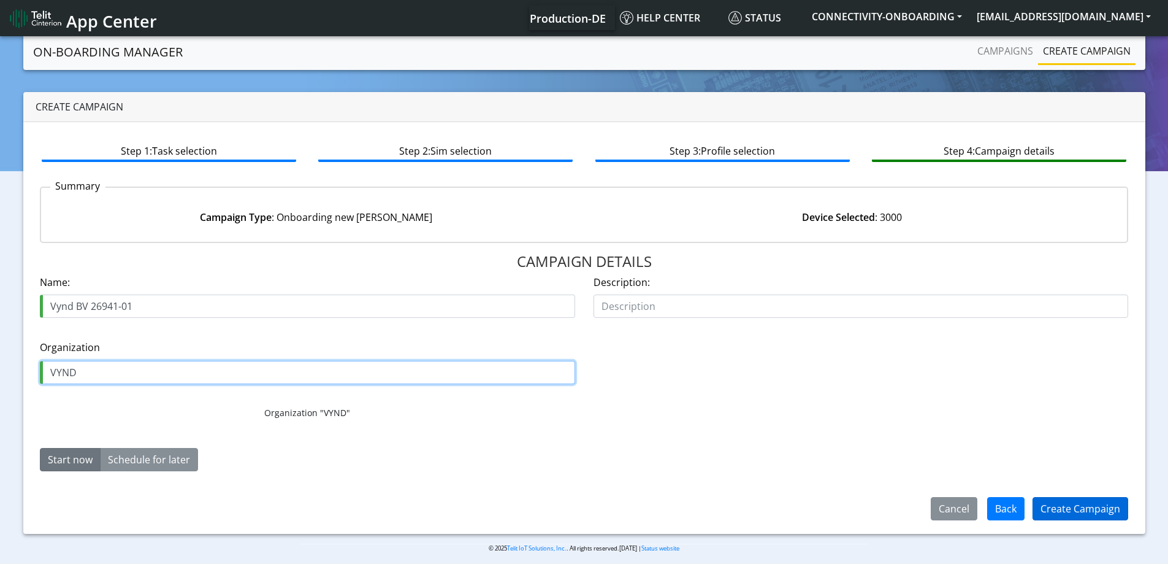
type input "VYND"
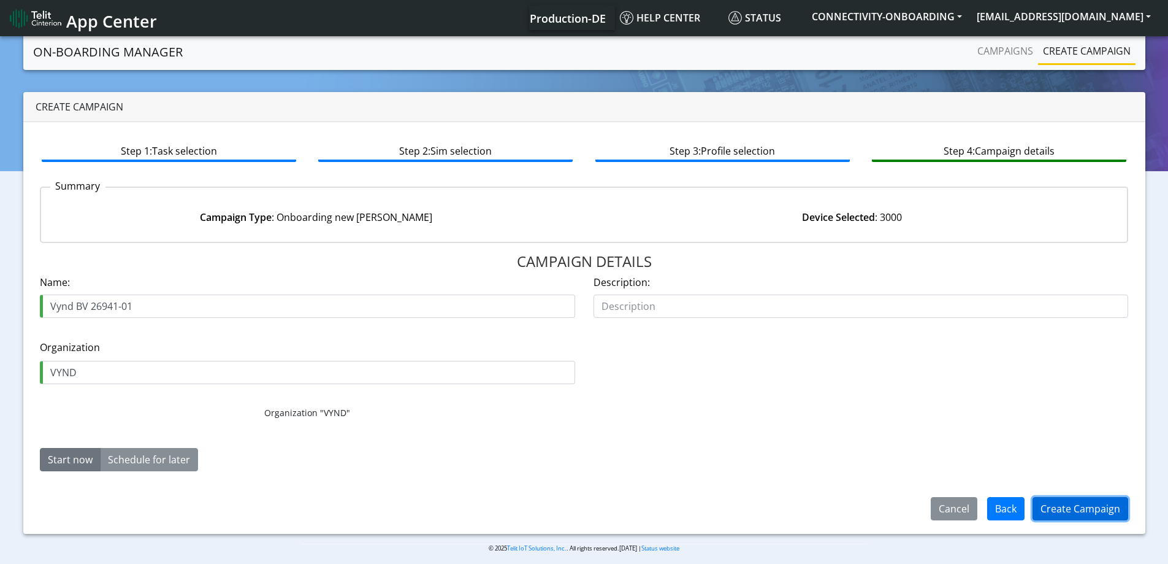
click at [1095, 508] on button "Create Campaign" at bounding box center [1081, 508] width 96 height 23
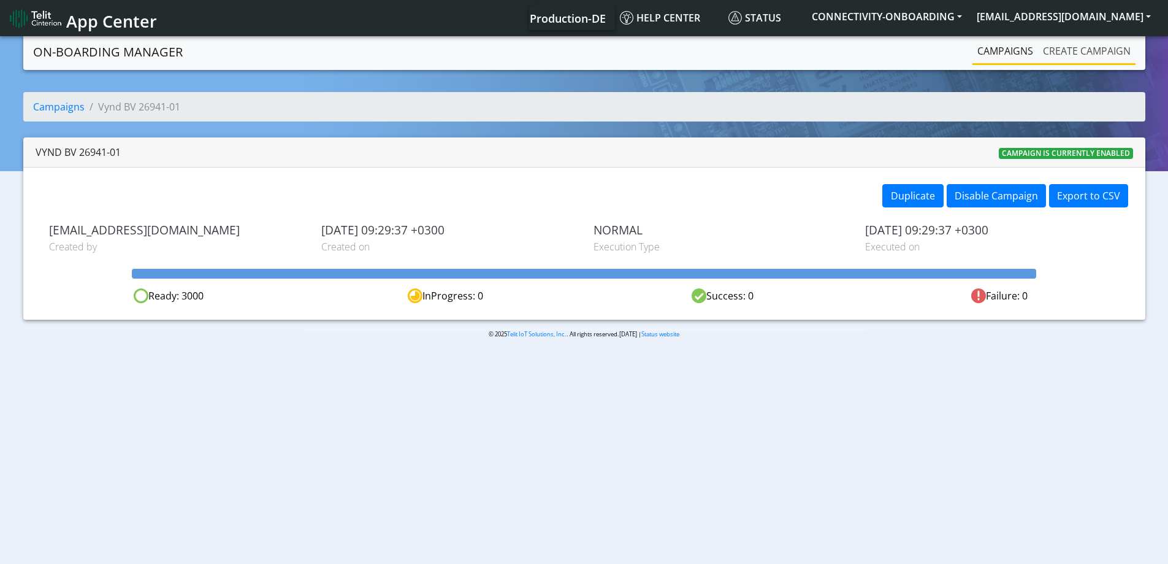
click at [1102, 39] on link "Create campaign" at bounding box center [1087, 51] width 98 height 25
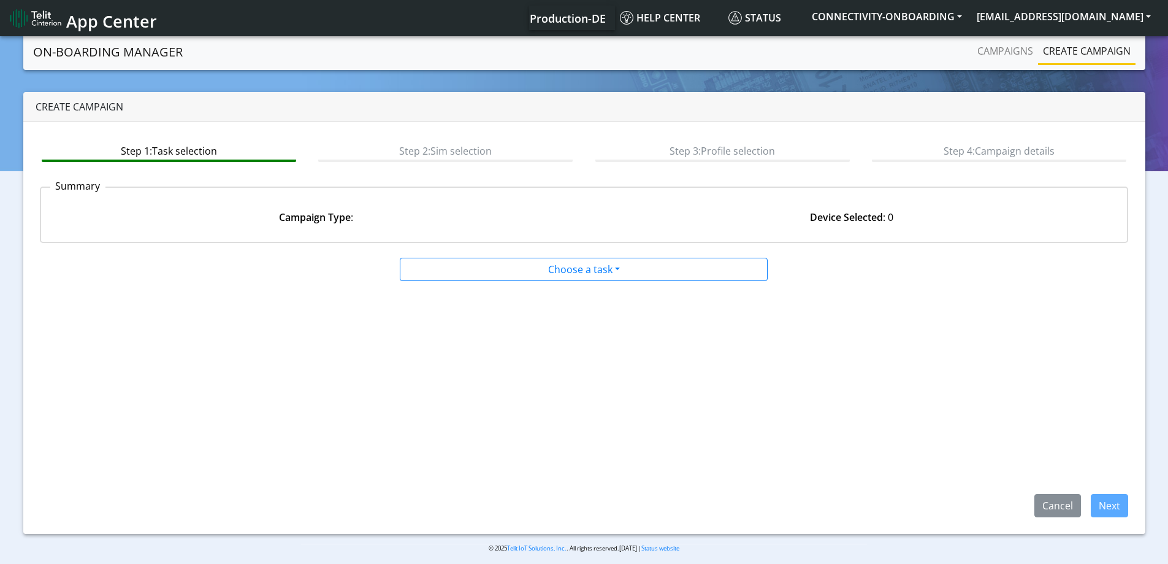
click at [1081, 59] on link "Create campaign" at bounding box center [1087, 51] width 98 height 25
click at [1010, 62] on link "Campaigns" at bounding box center [1006, 51] width 66 height 25
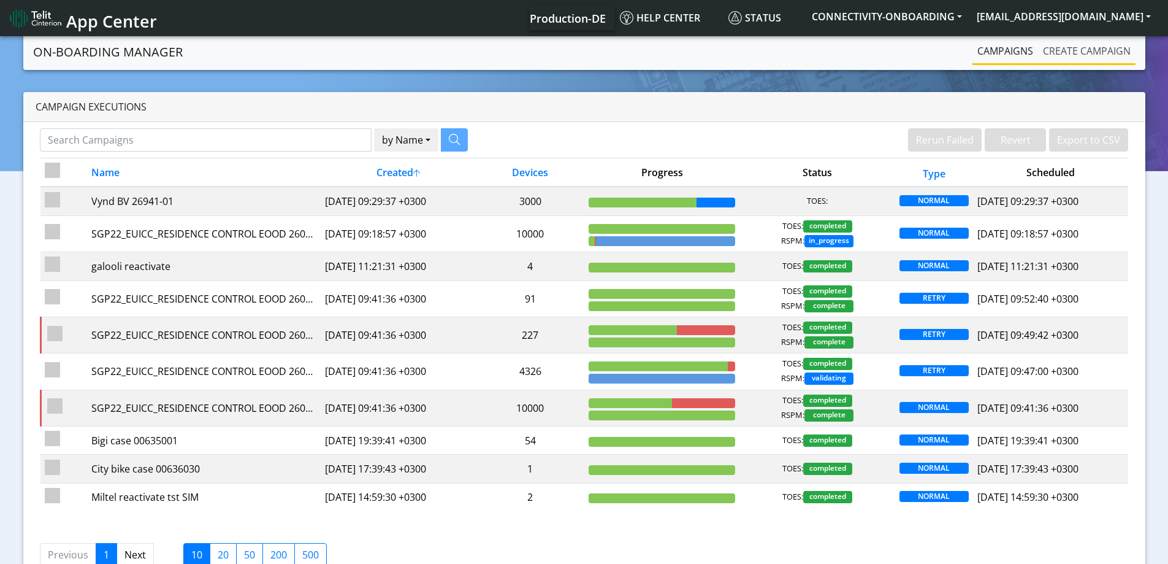
click at [1088, 47] on link "Create campaign" at bounding box center [1087, 51] width 98 height 25
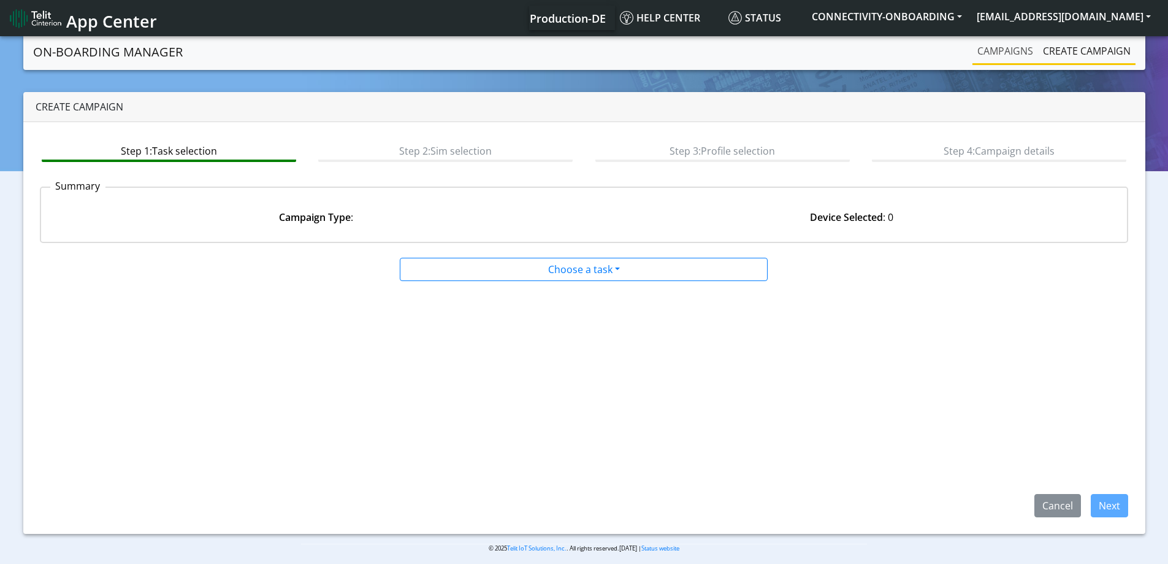
click at [982, 48] on link "Campaigns" at bounding box center [1006, 51] width 66 height 25
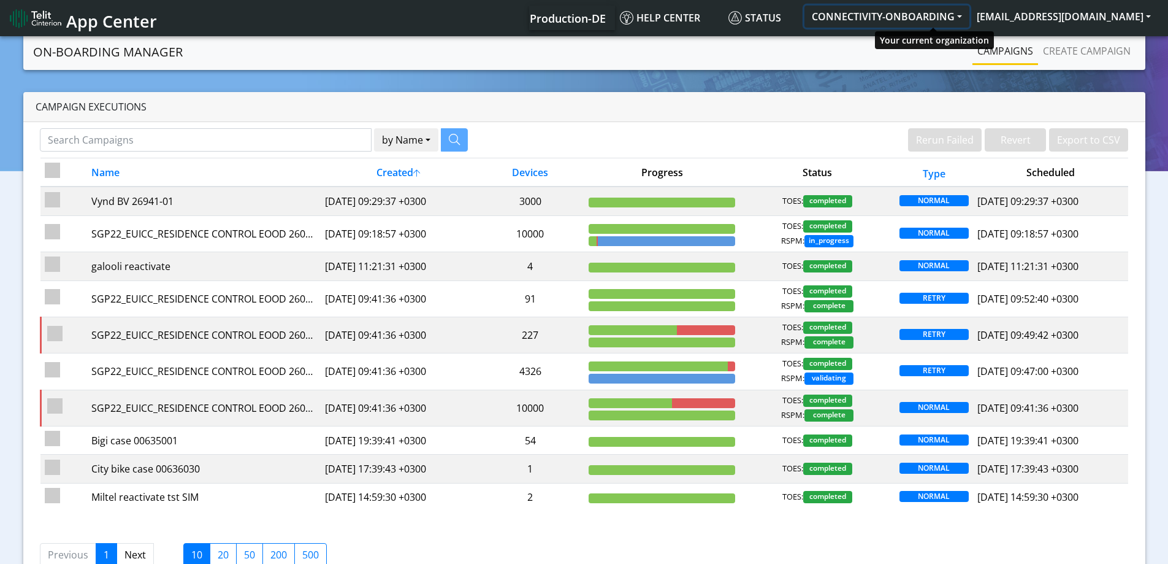
click at [967, 20] on button "CONNECTIVITY-ONBOARDING" at bounding box center [887, 17] width 165 height 22
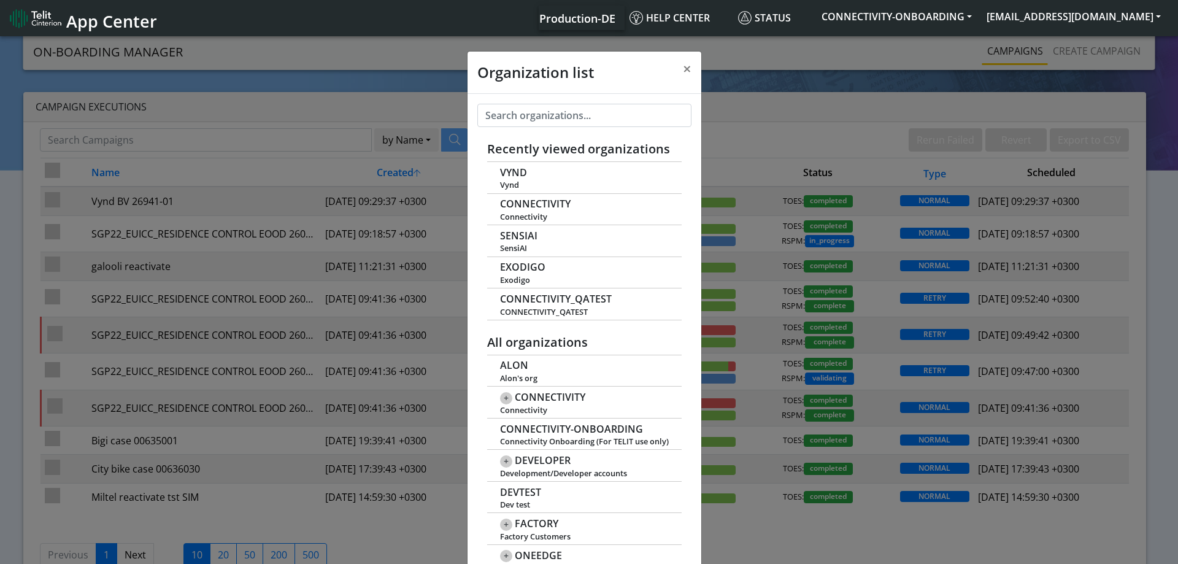
scroll to position [4, 0]
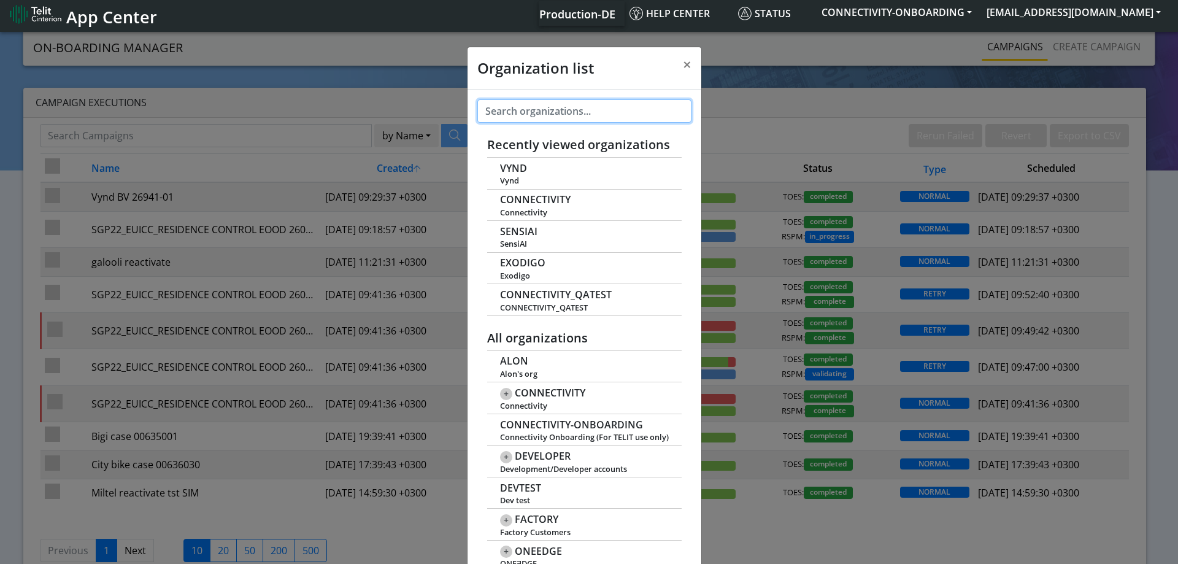
click at [557, 113] on input "text" at bounding box center [584, 110] width 214 height 23
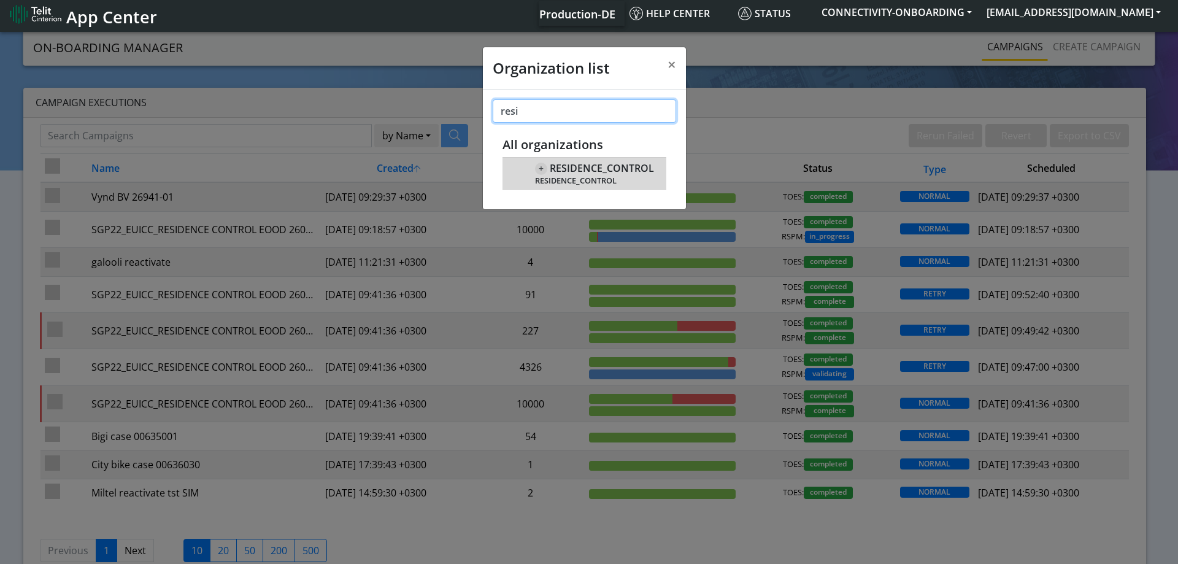
type input "resi"
click at [589, 167] on span "RESIDENCE_CONTROL" at bounding box center [602, 169] width 104 height 12
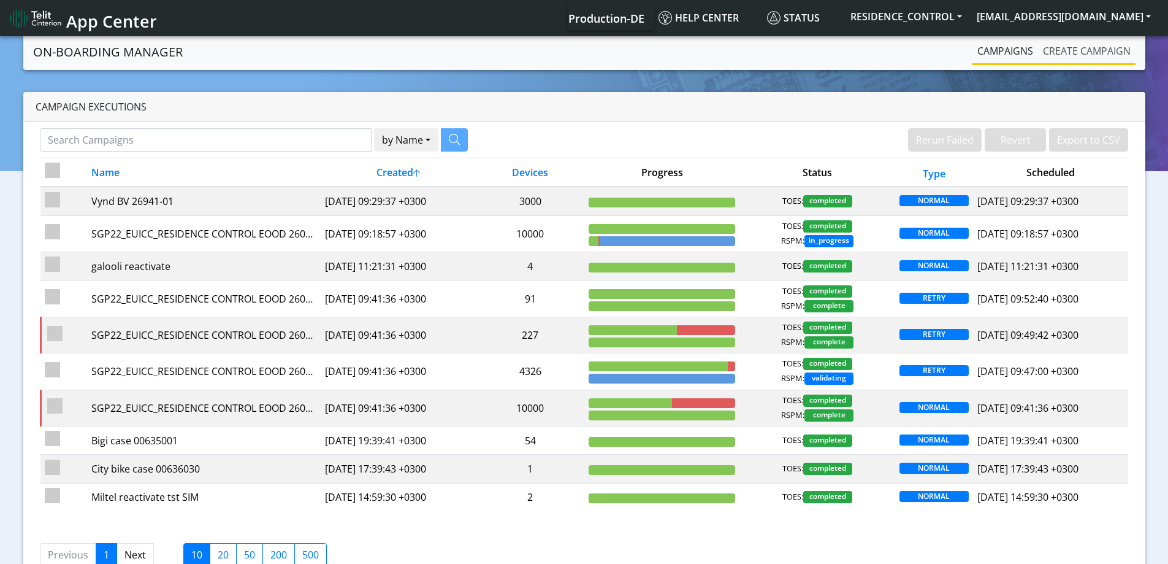
click at [1046, 48] on link "Create campaign" at bounding box center [1087, 51] width 98 height 25
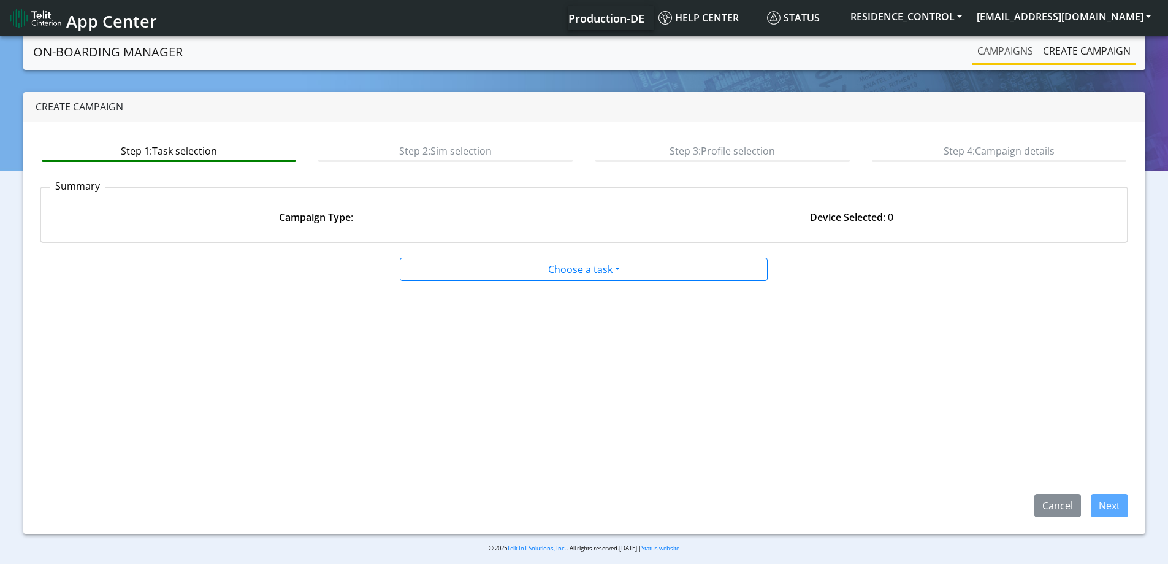
click at [1016, 48] on link "Campaigns" at bounding box center [1006, 51] width 66 height 25
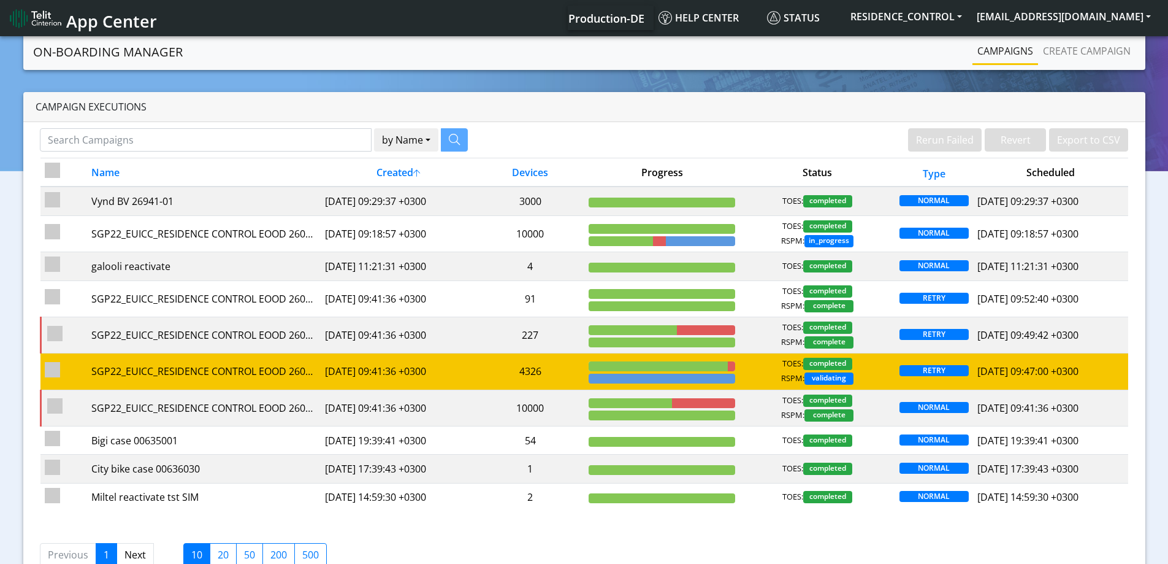
click at [551, 368] on td "4326" at bounding box center [530, 371] width 109 height 36
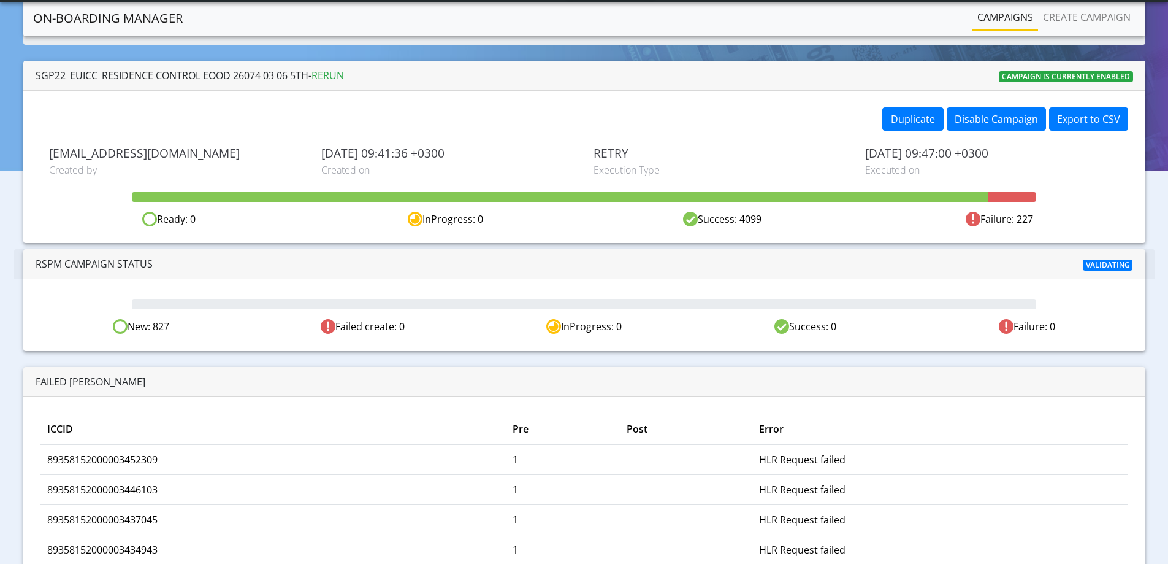
scroll to position [61, 0]
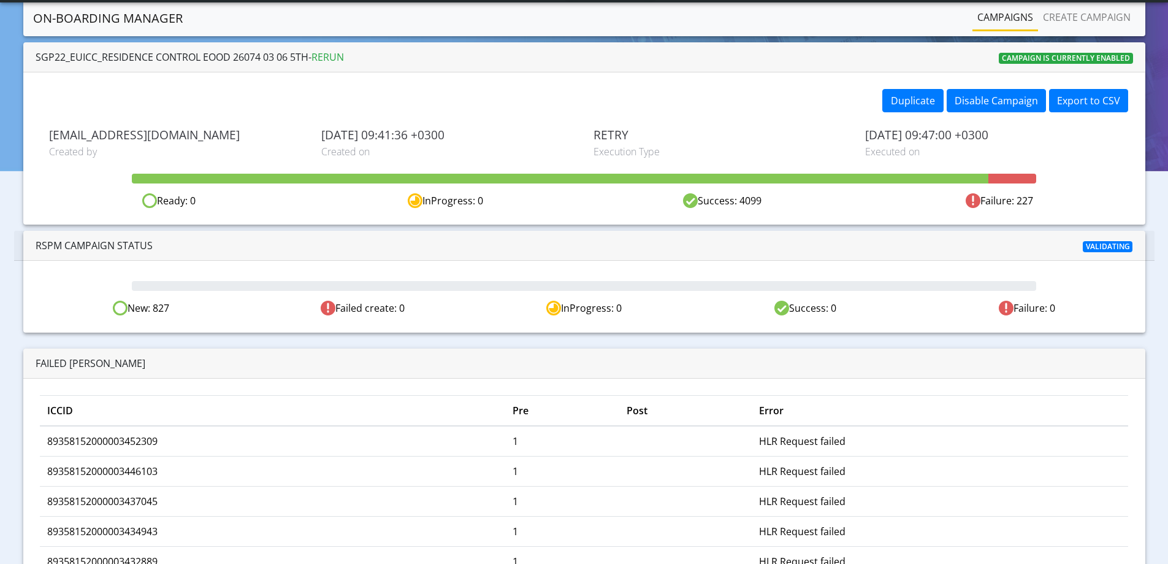
click at [1017, 16] on link "Campaigns" at bounding box center [1006, 17] width 66 height 25
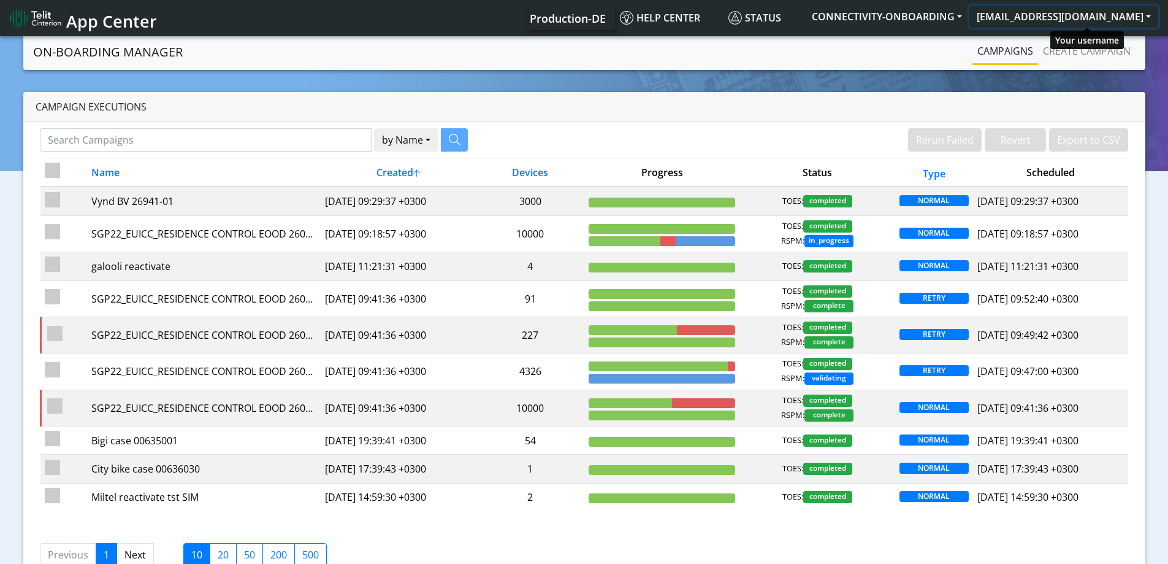
click at [1112, 18] on button "[EMAIL_ADDRESS][DOMAIN_NAME]" at bounding box center [1064, 17] width 189 height 22
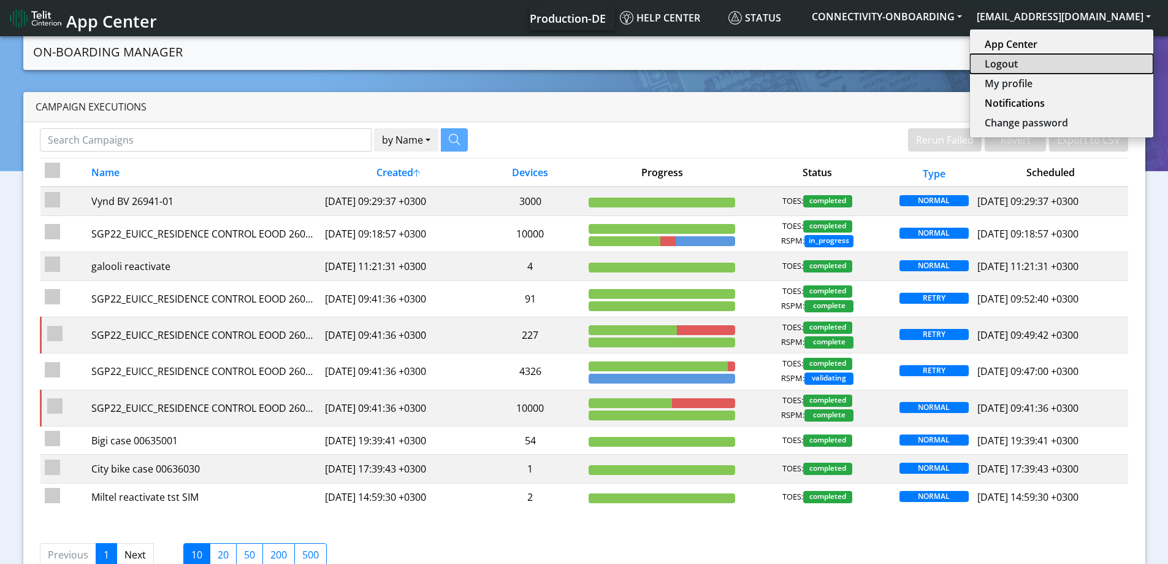
click at [1053, 63] on button "Logout" at bounding box center [1061, 64] width 183 height 20
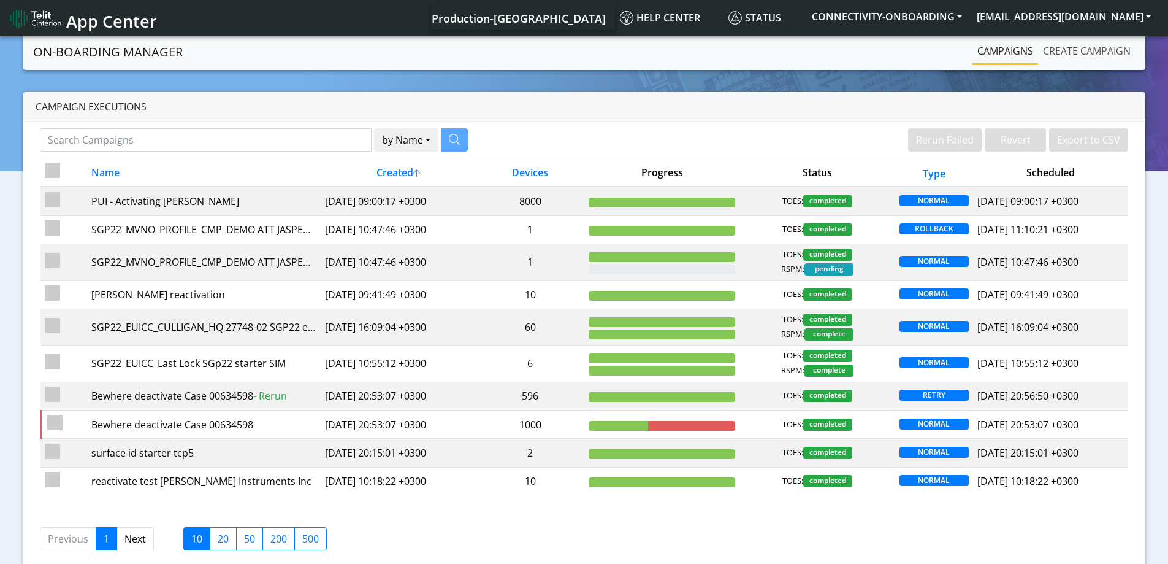
click at [1067, 52] on link "Create campaign" at bounding box center [1087, 51] width 98 height 25
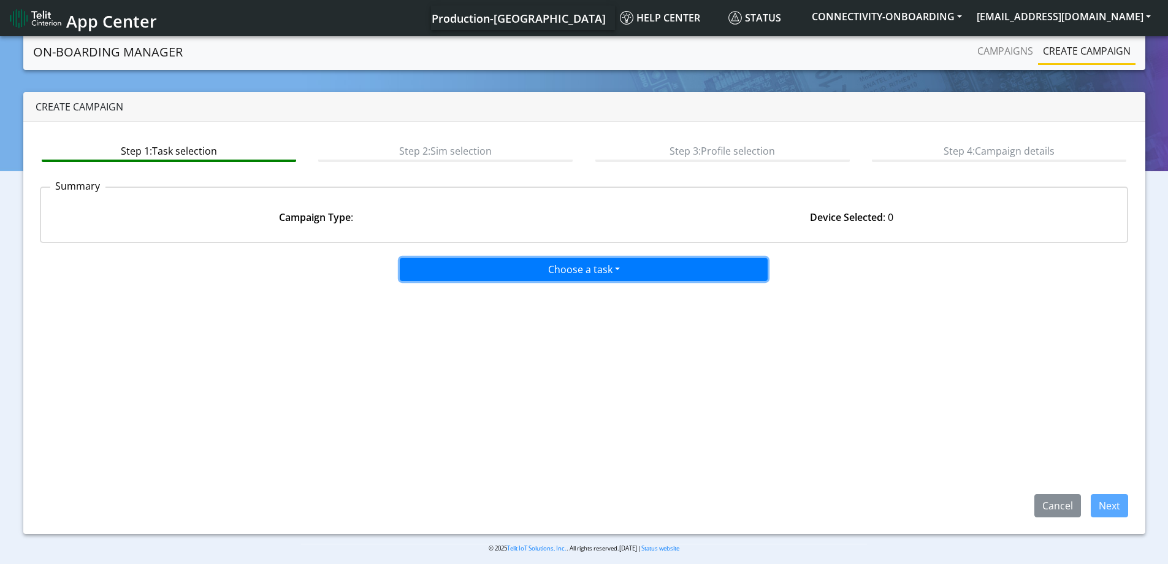
click at [531, 269] on button "Choose a task" at bounding box center [584, 269] width 368 height 23
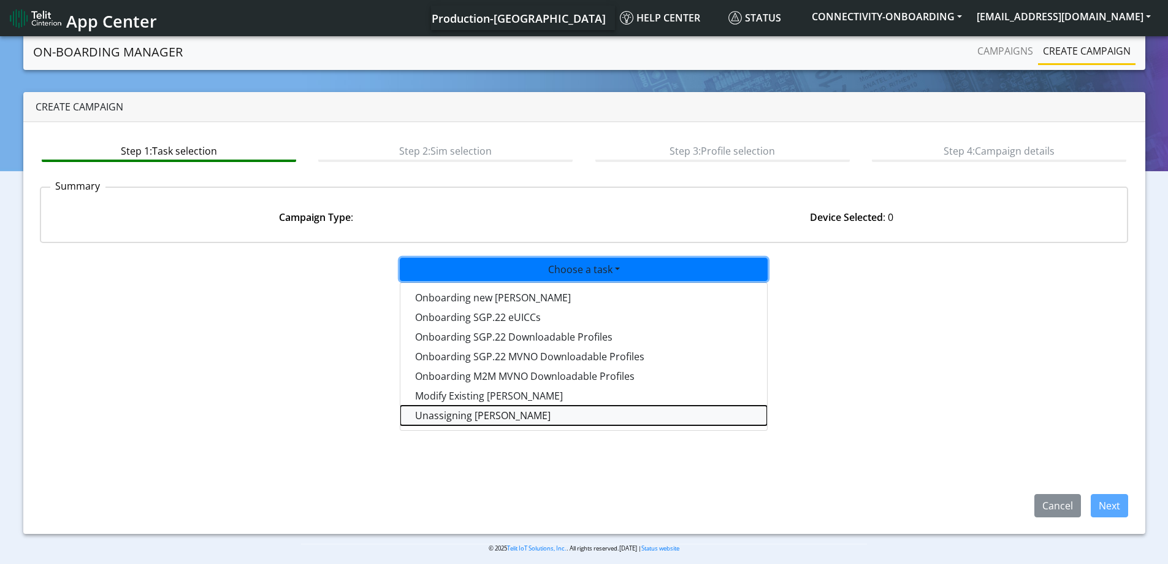
click at [461, 414] on taskunassign-dropdown "Unassigning [PERSON_NAME]" at bounding box center [583, 415] width 367 height 20
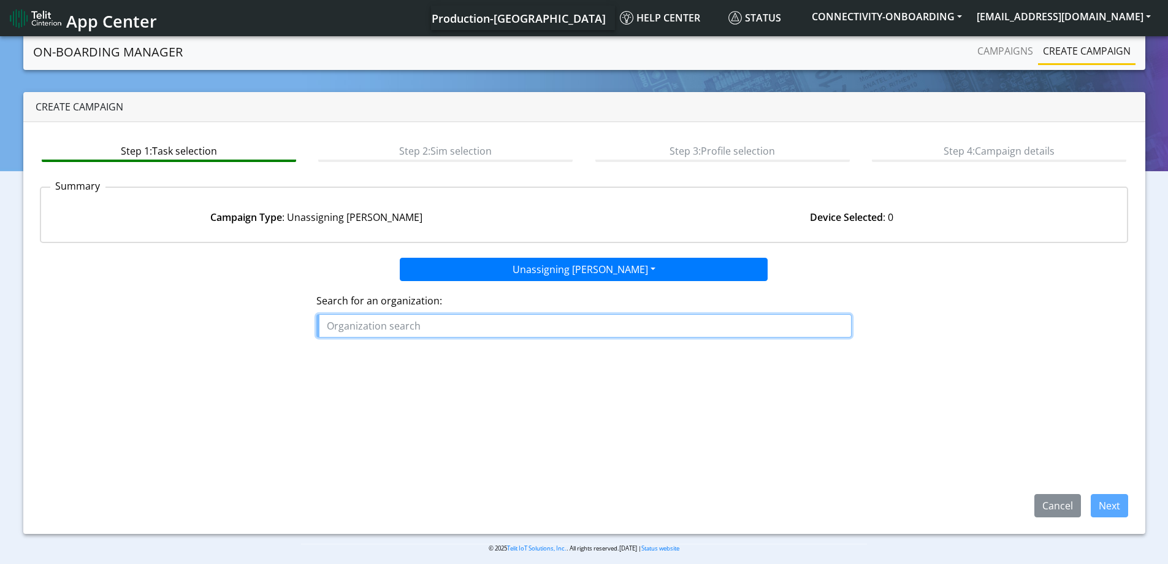
click at [439, 324] on input "text" at bounding box center [583, 325] width 535 height 23
paste input "PMI_ORG"
click at [354, 352] on span "PMI_ORG" at bounding box center [354, 353] width 44 height 13
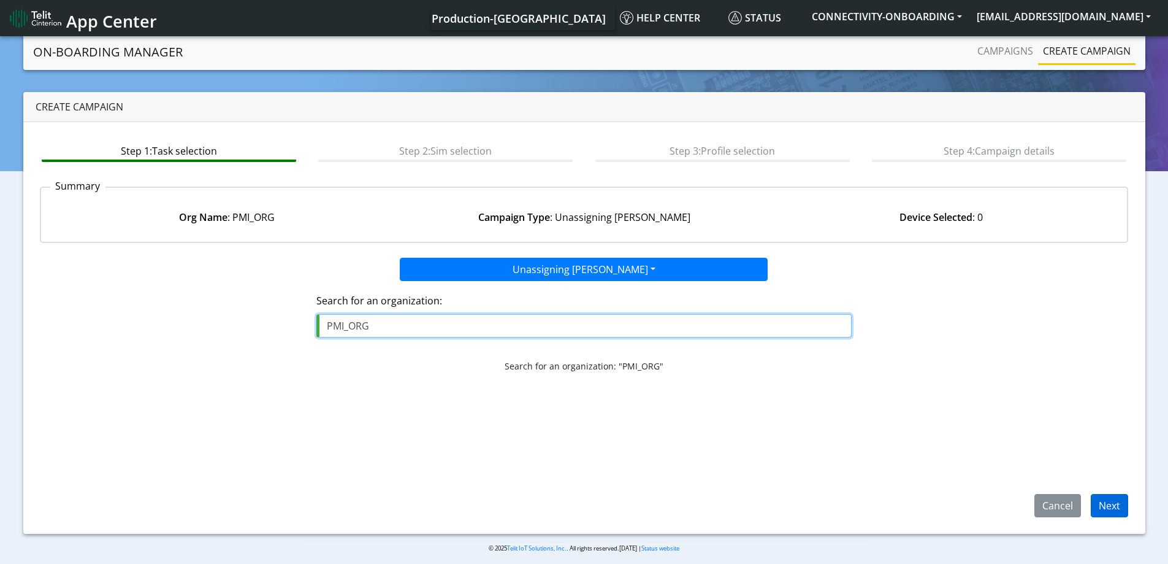
type input "PMI_ORG"
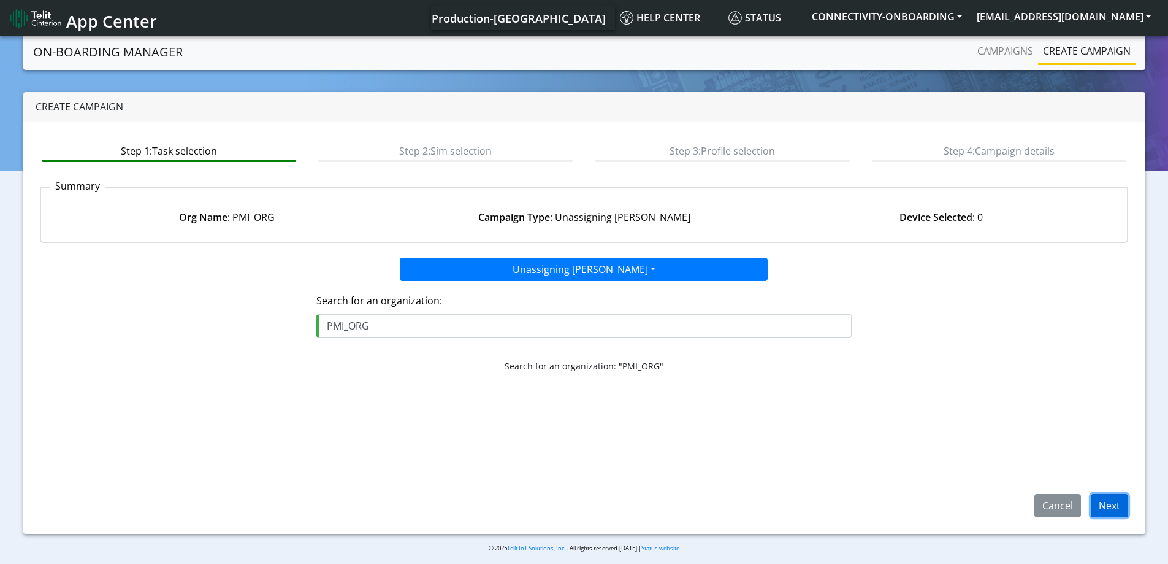
click at [1102, 500] on button "Next" at bounding box center [1109, 505] width 37 height 23
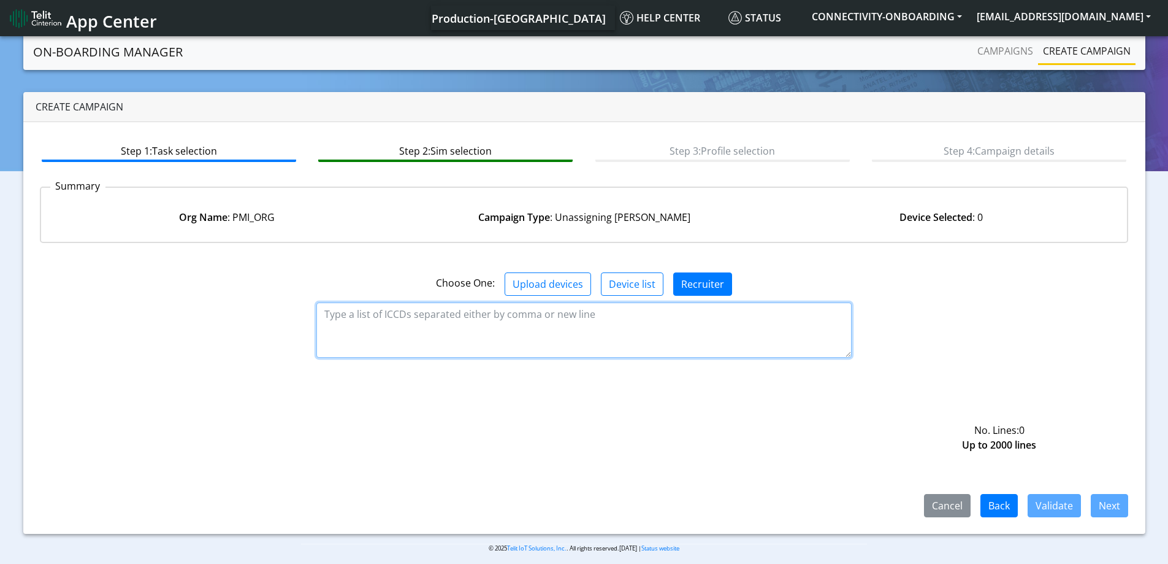
click at [486, 329] on textarea at bounding box center [583, 329] width 535 height 55
paste textarea "89358151000028299827 89358151000028299835"
type textarea "89358151000028299827 89358151000028299835"
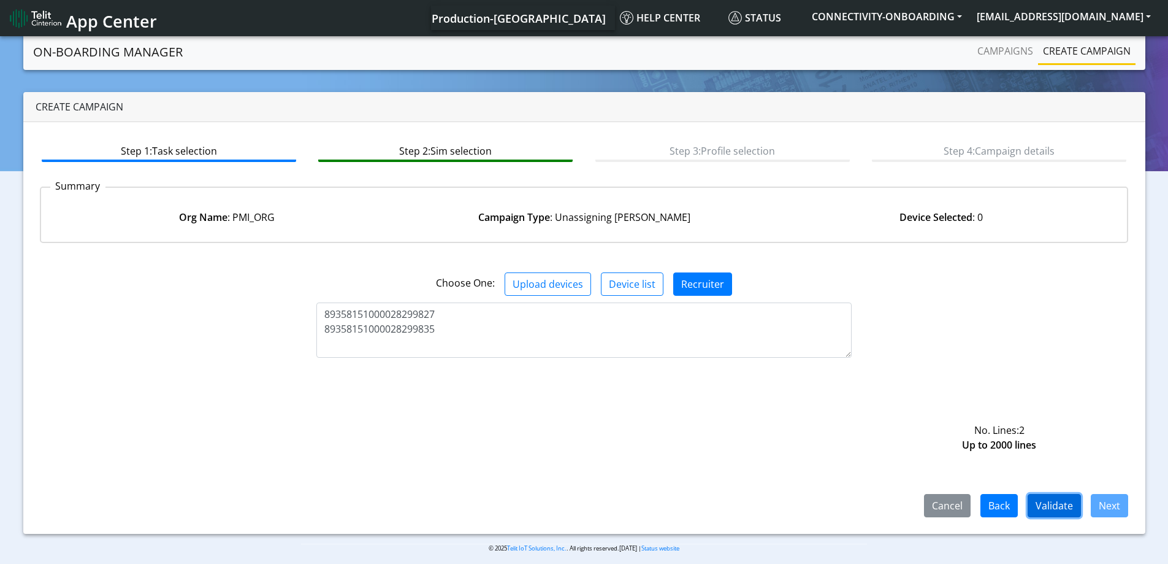
click at [1068, 494] on button "Validate" at bounding box center [1054, 505] width 53 height 23
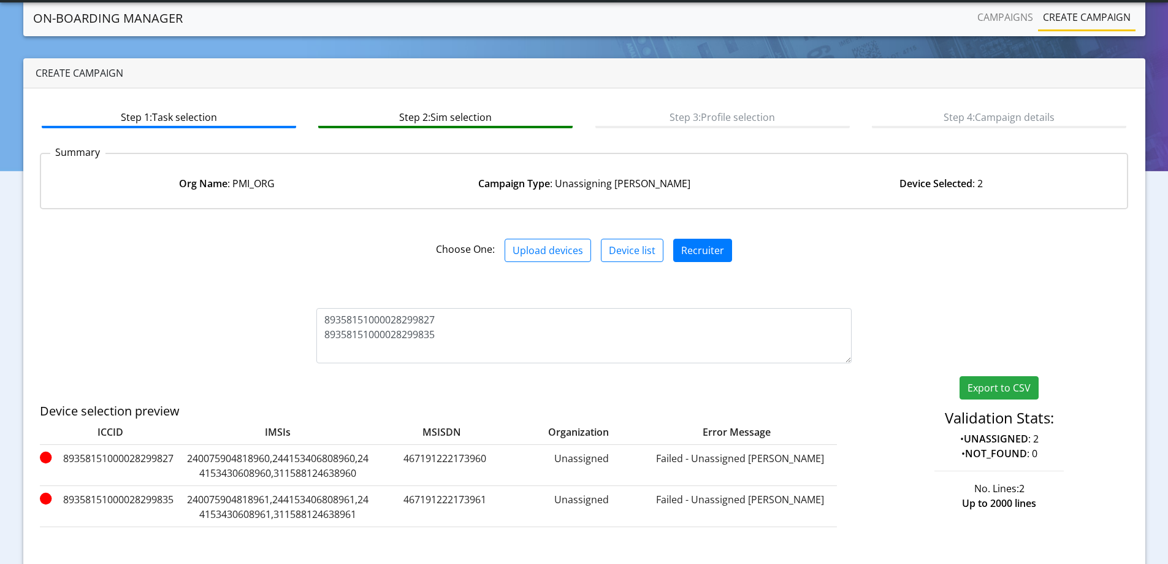
scroll to position [101, 0]
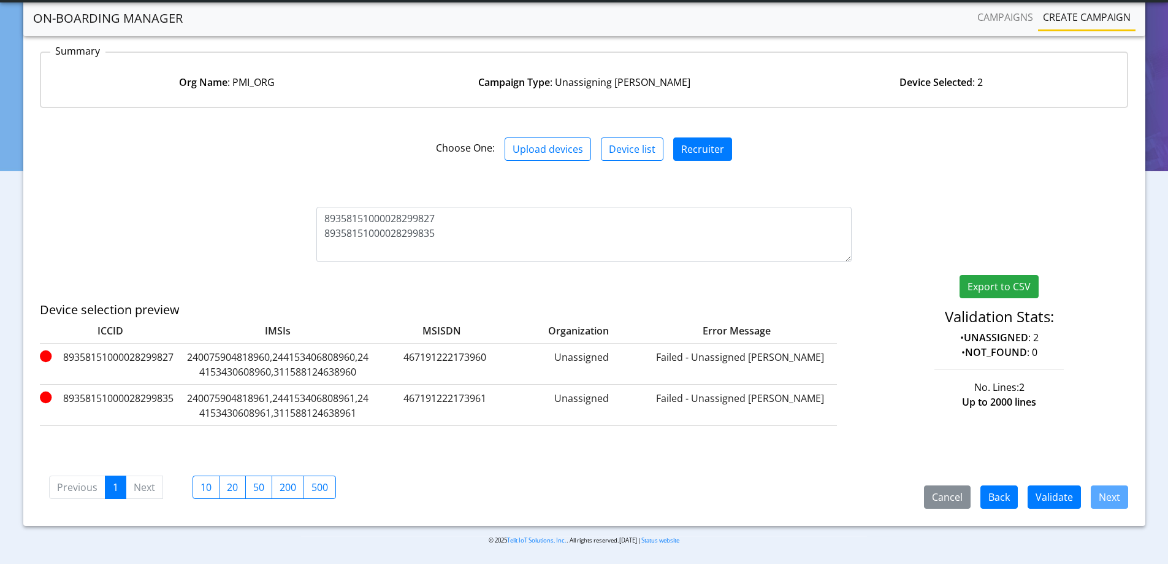
click at [140, 356] on label "89358151000028299827" at bounding box center [110, 364] width 141 height 29
copy label "89358151000028299827"
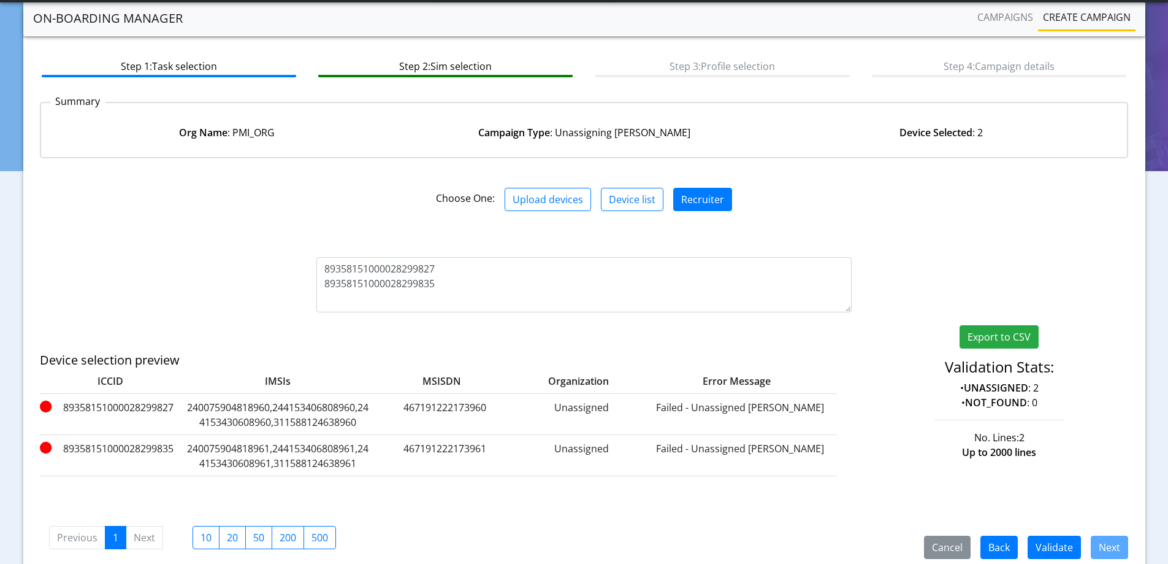
scroll to position [0, 0]
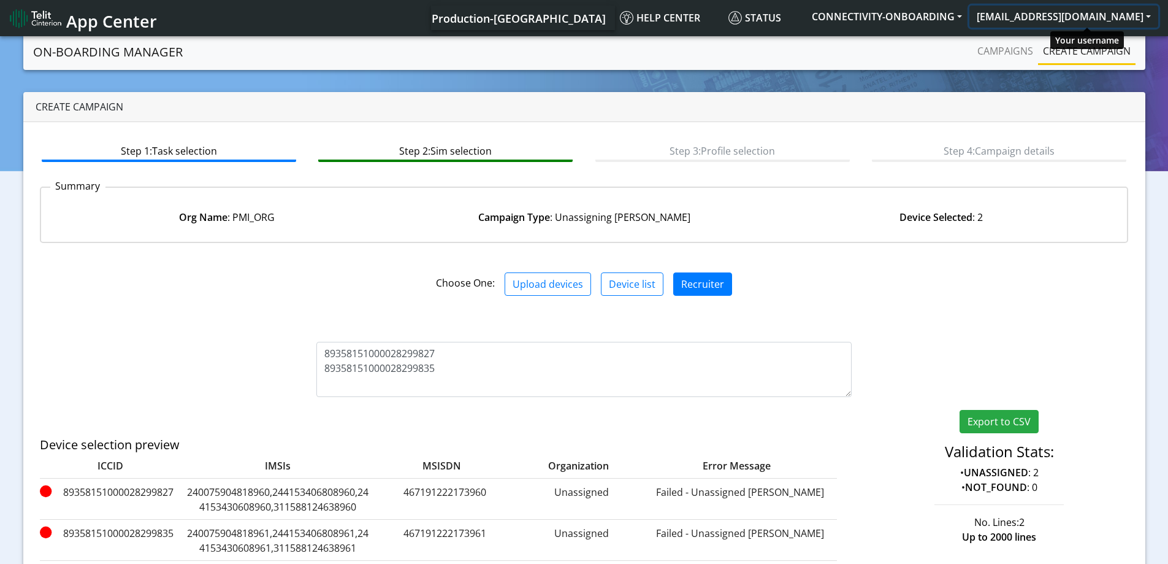
click at [1093, 19] on button "[EMAIL_ADDRESS][DOMAIN_NAME]" at bounding box center [1064, 17] width 189 height 22
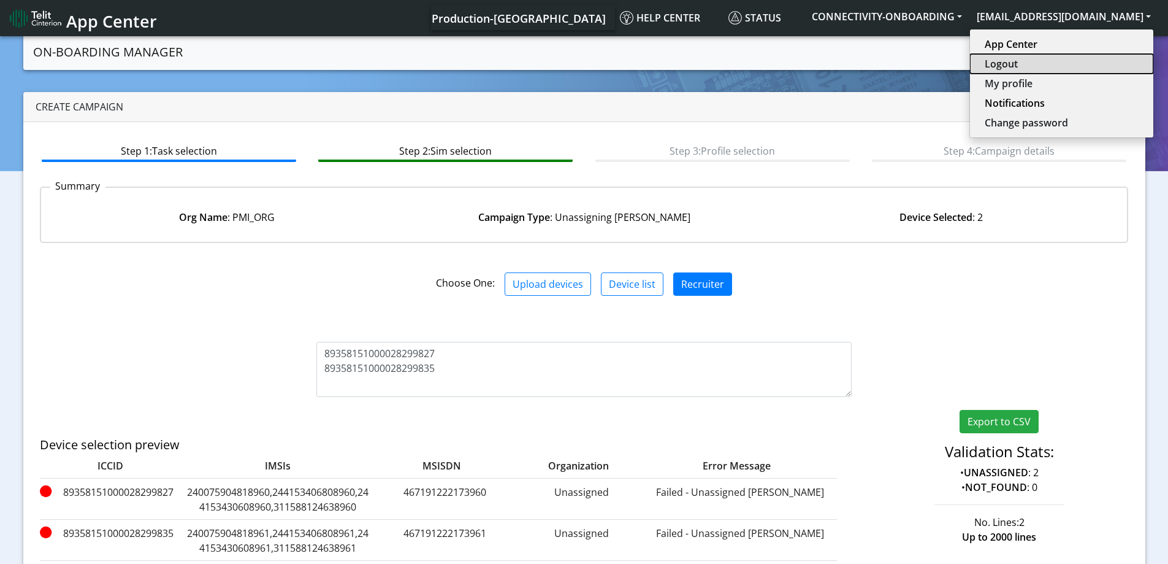
click at [1059, 63] on button "Logout" at bounding box center [1061, 64] width 183 height 20
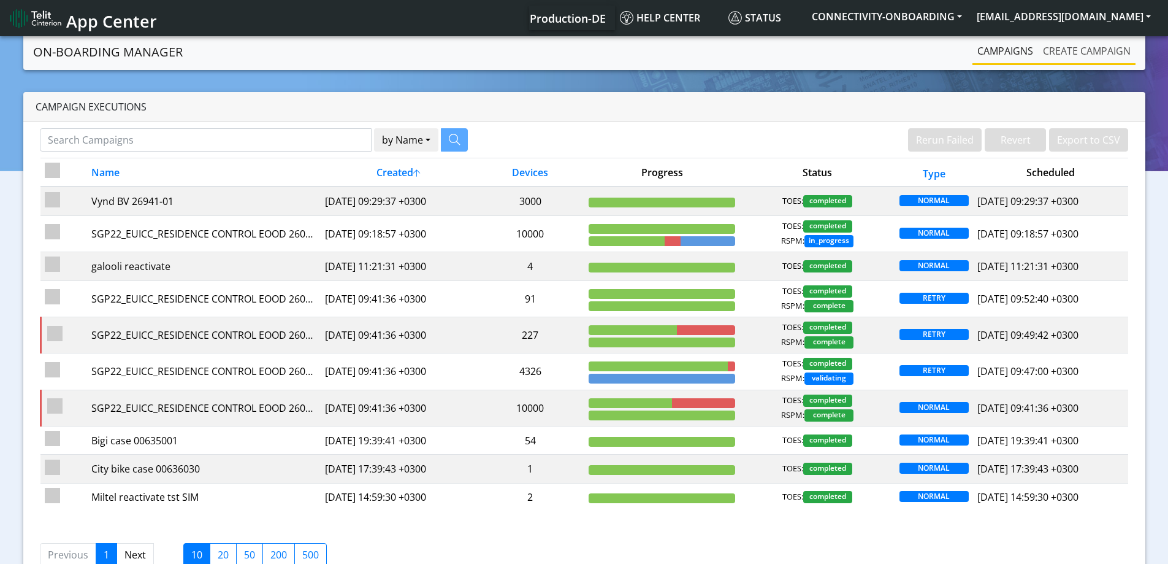
click at [1071, 55] on link "Create campaign" at bounding box center [1087, 51] width 98 height 25
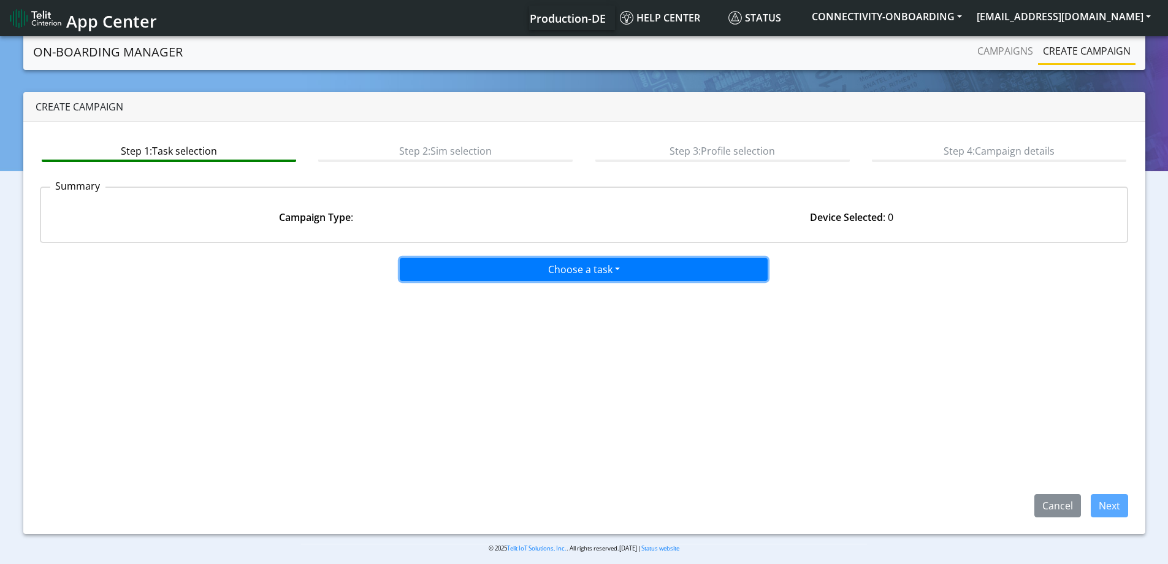
click at [488, 269] on button "Choose a task" at bounding box center [584, 269] width 368 height 23
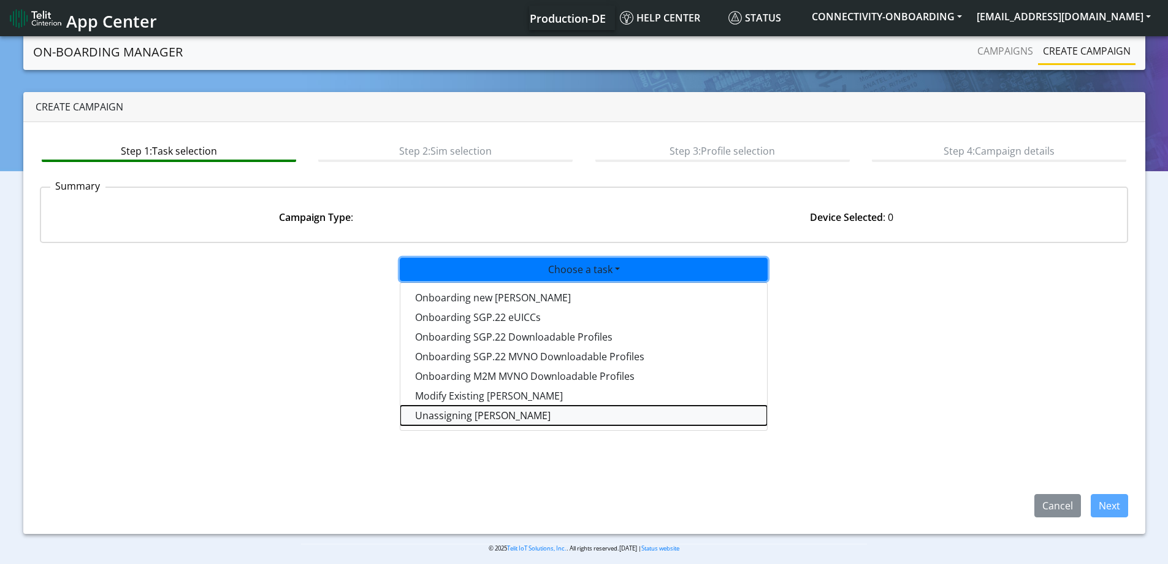
click at [464, 413] on taskunassign-dropdown "Unassigning [PERSON_NAME]" at bounding box center [583, 415] width 367 height 20
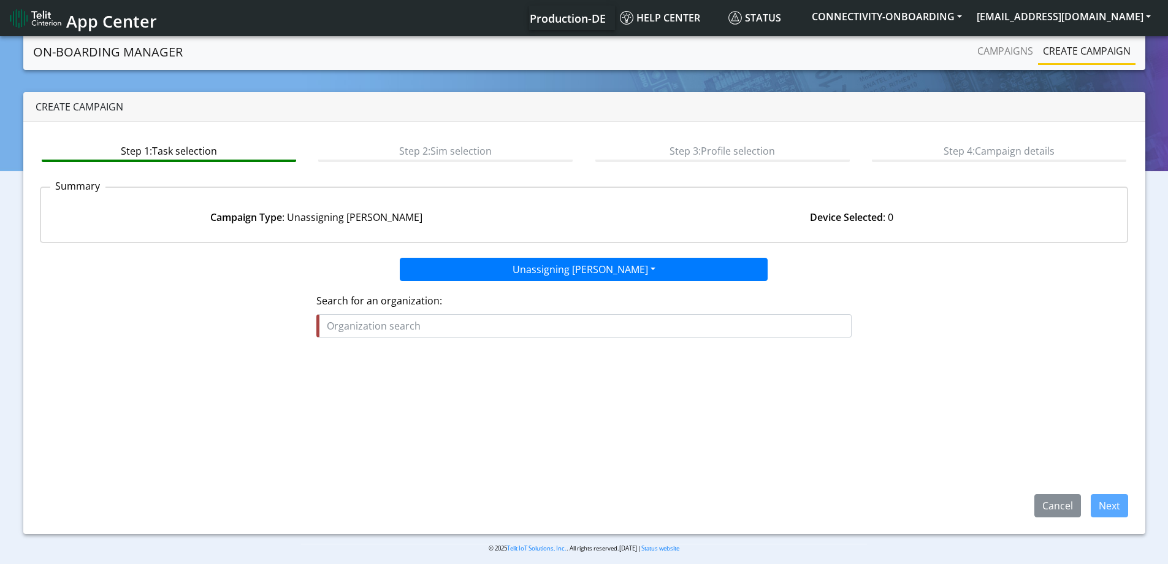
click at [434, 338] on fieldset "Search for an organization:" at bounding box center [583, 320] width 535 height 54
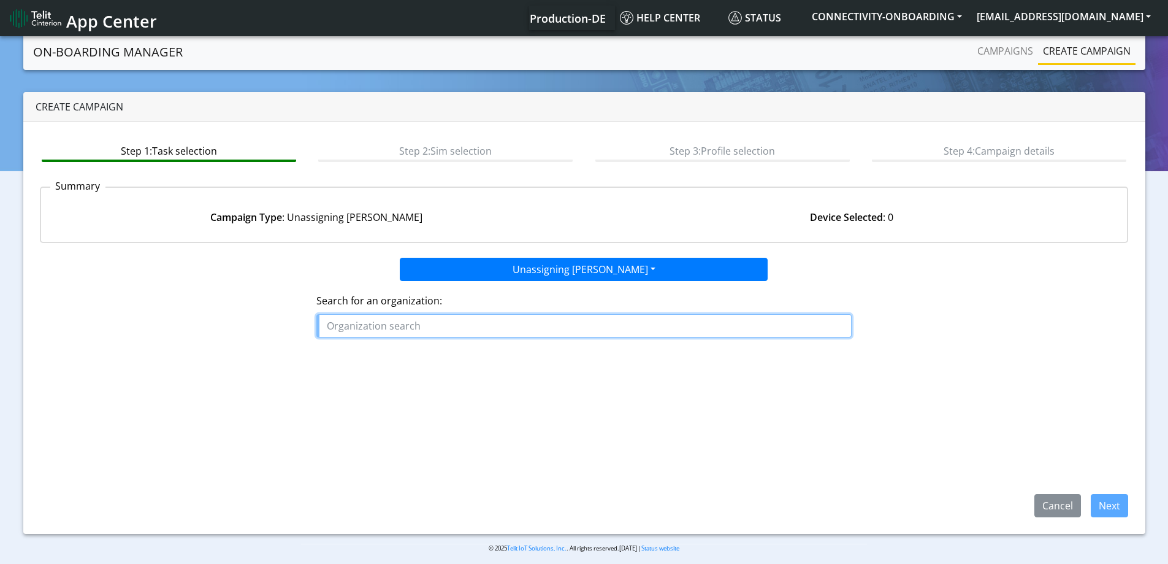
click at [410, 321] on input "text" at bounding box center [583, 325] width 535 height 23
type input "pmi"
